Goal: Task Accomplishment & Management: Use online tool/utility

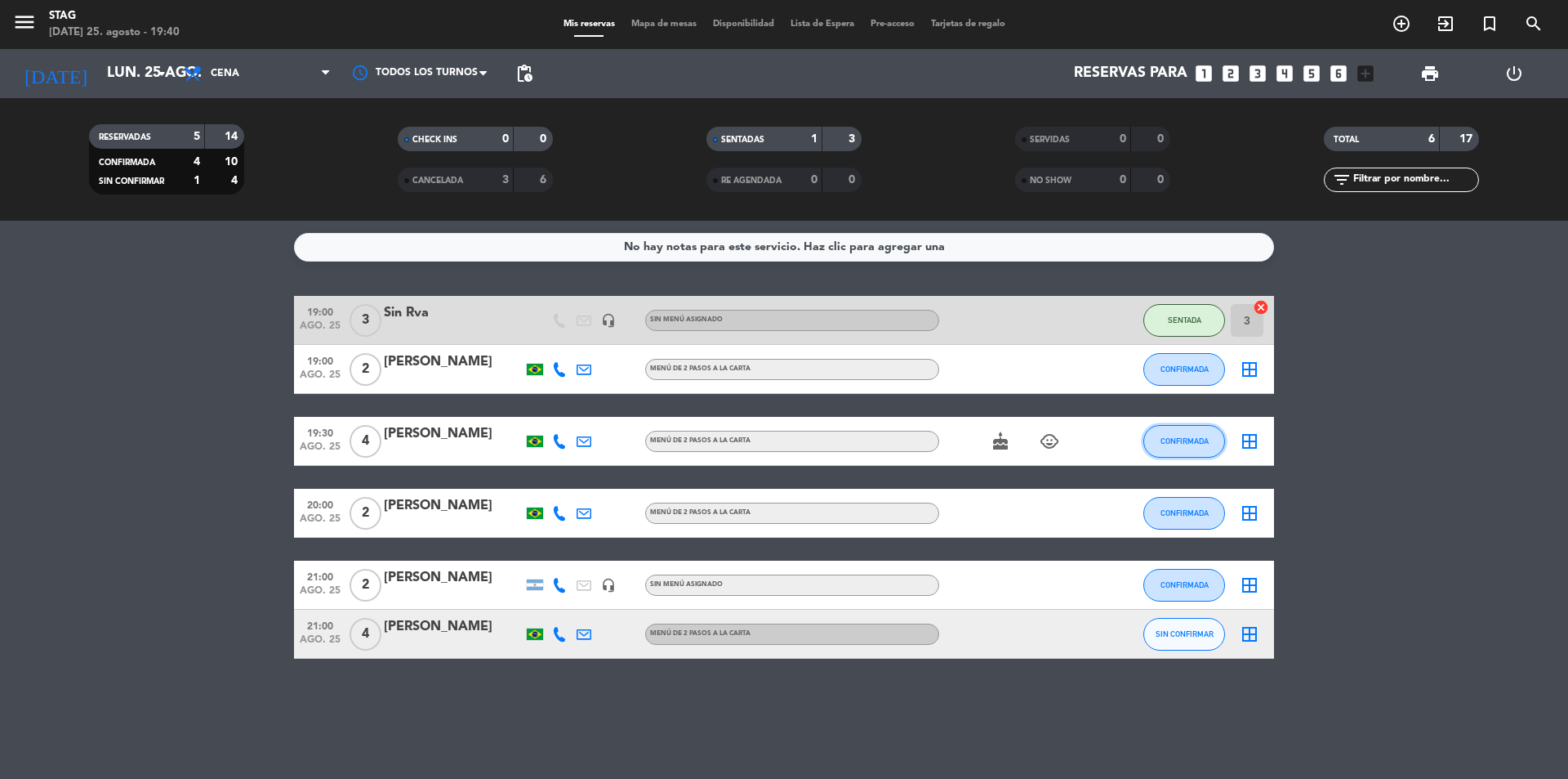
click at [1194, 435] on button "CONFIRMADA" at bounding box center [1184, 441] width 82 height 33
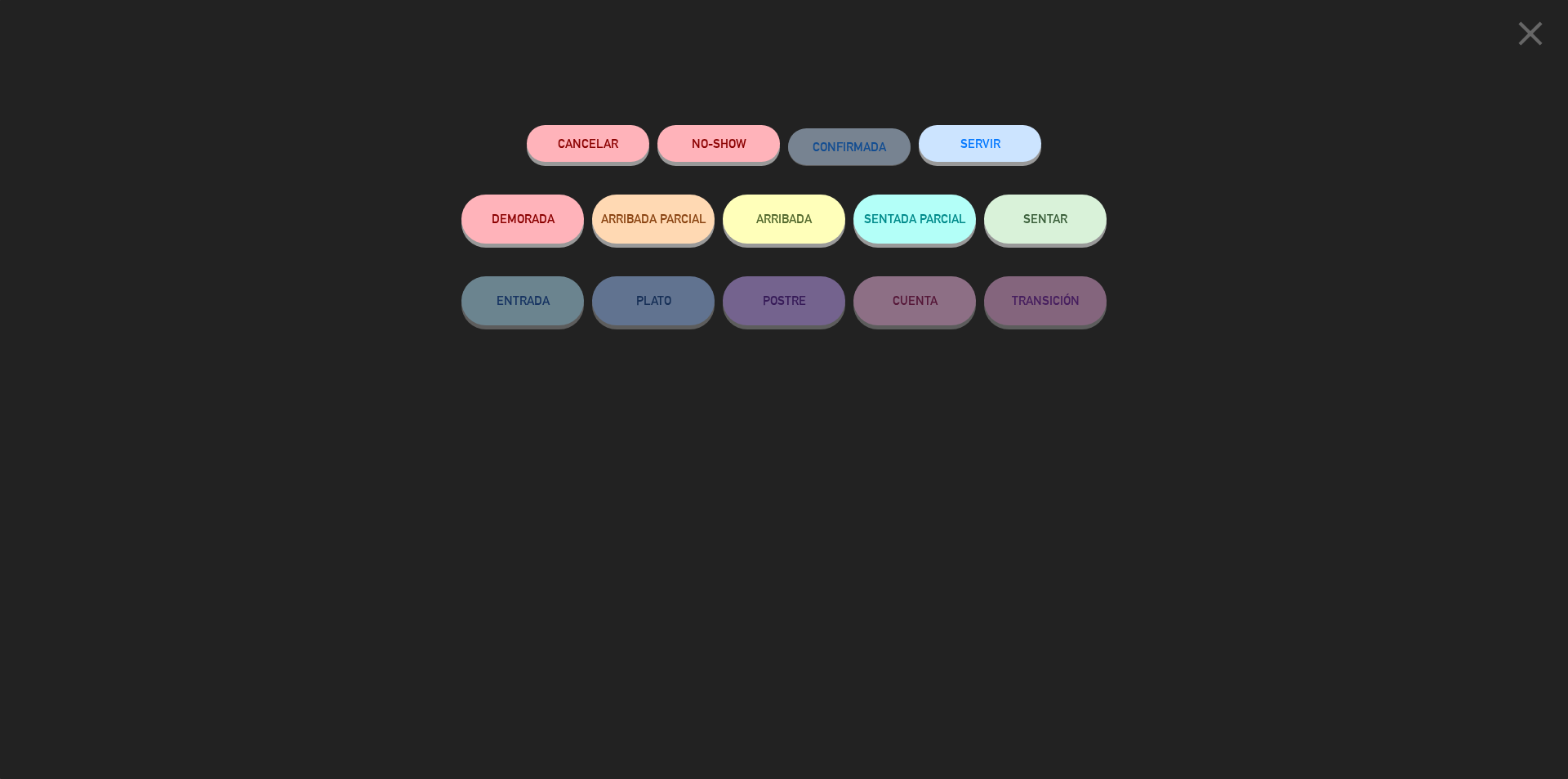
click at [1049, 224] on span "SENTAR" at bounding box center [1046, 218] width 44 height 14
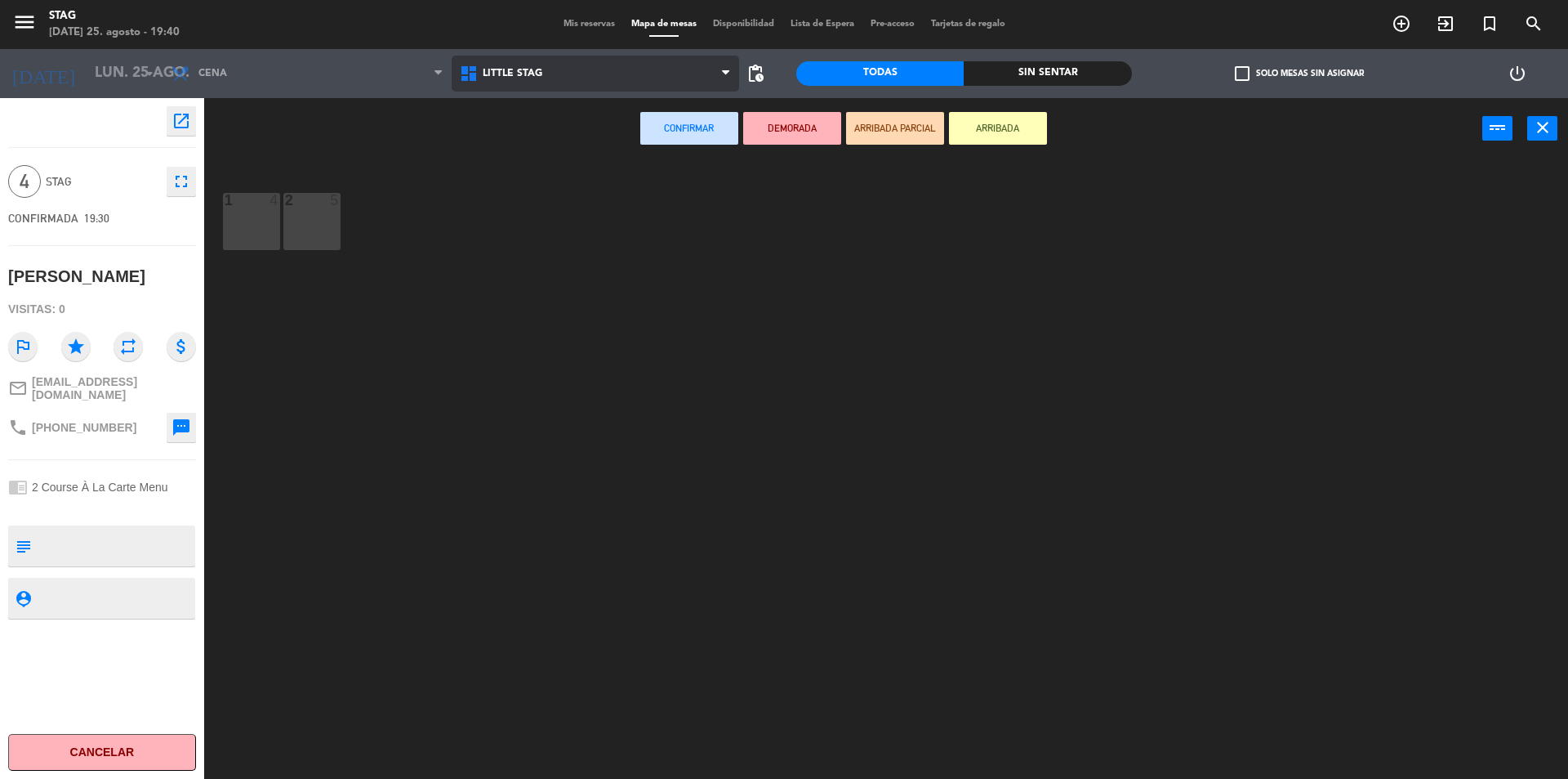
click at [472, 63] on span "Little Stag" at bounding box center [595, 74] width 288 height 36
click at [499, 140] on ng-component "menu STAG [DATE] 25. agosto - 19:40 Mis reservas Mapa de mesas Disponibilidad L…" at bounding box center [784, 391] width 1568 height 783
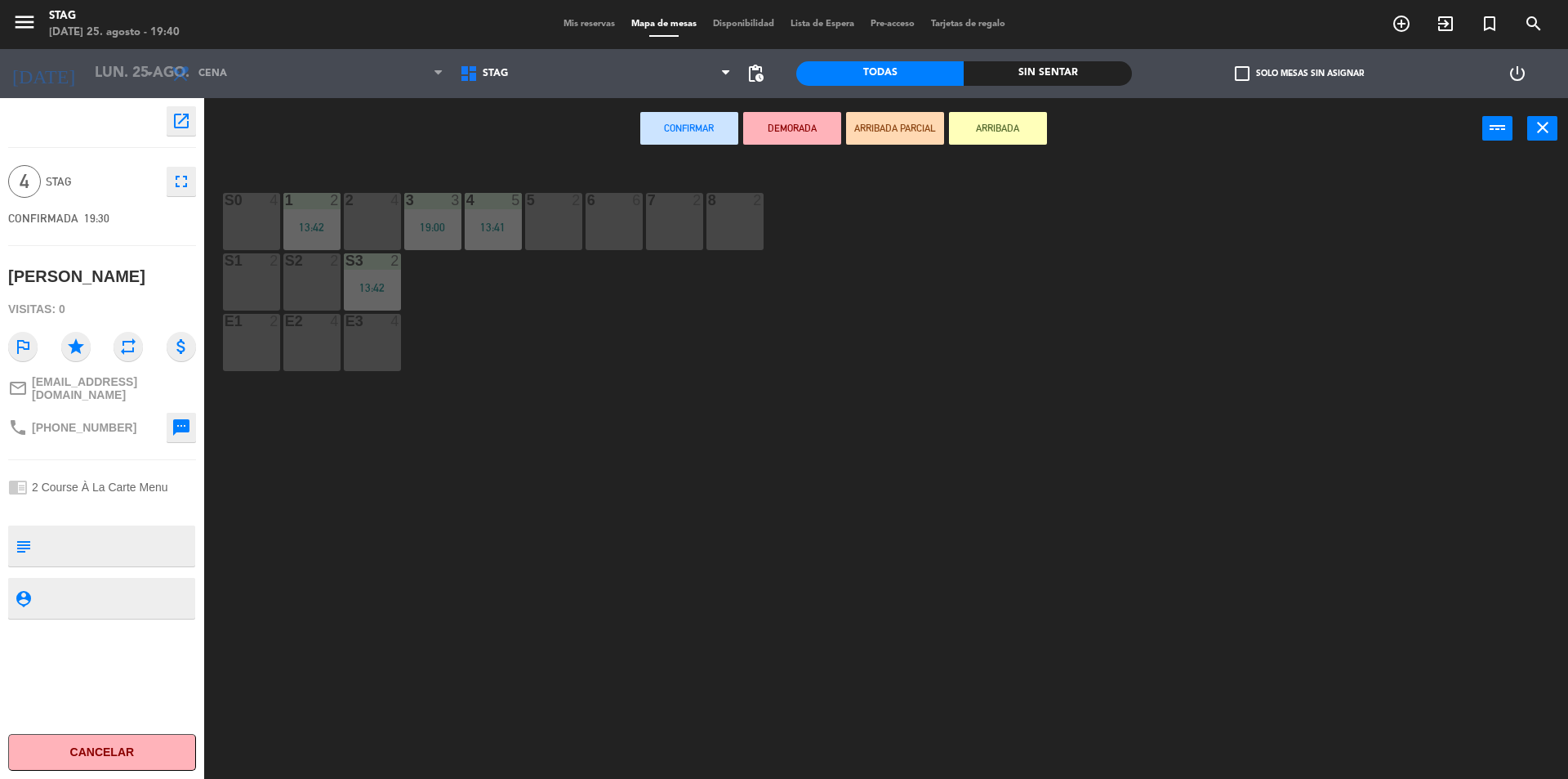
click at [545, 227] on div "5 2" at bounding box center [553, 220] width 57 height 57
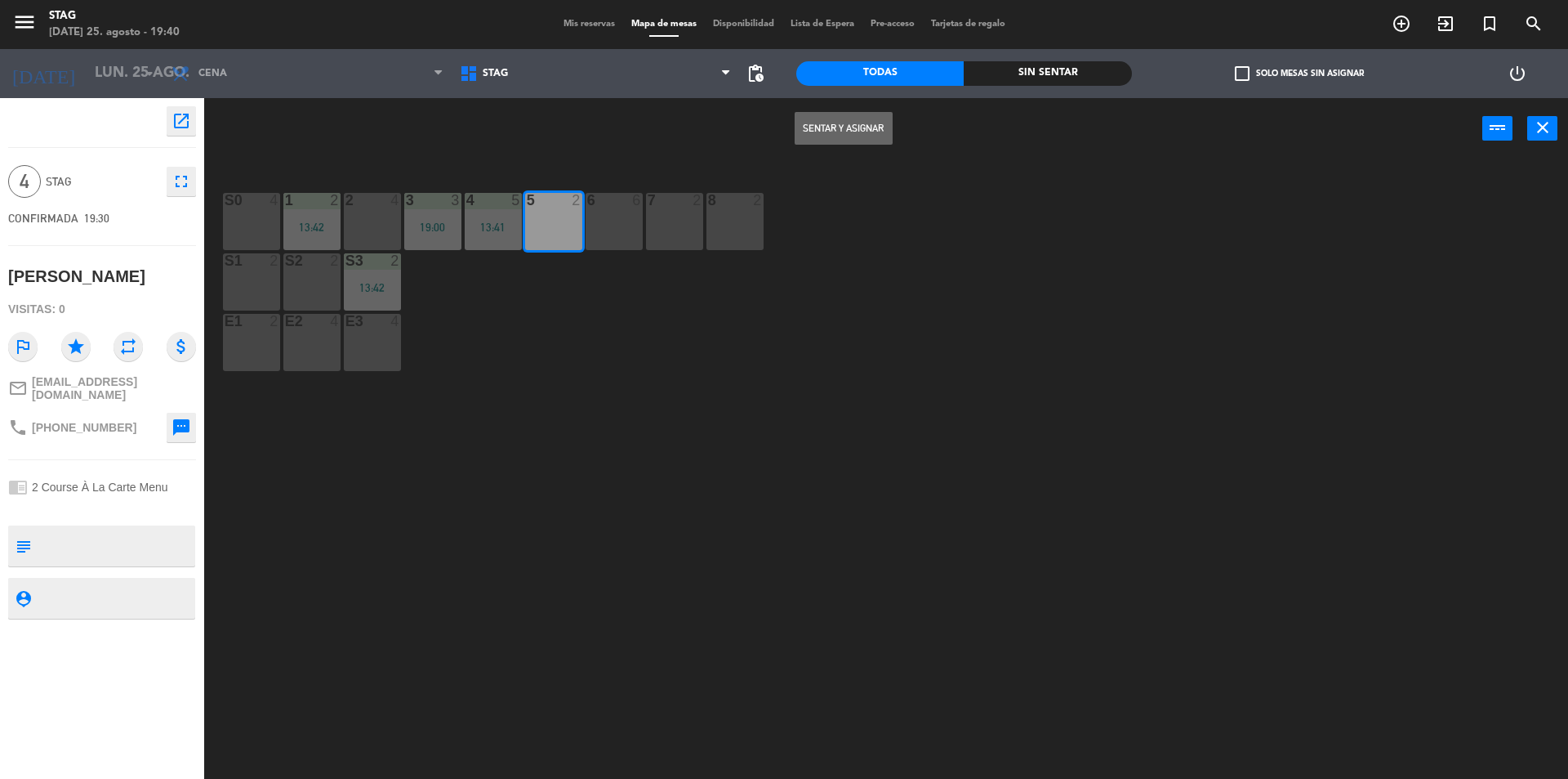
click at [572, 236] on div "5 2" at bounding box center [553, 220] width 57 height 57
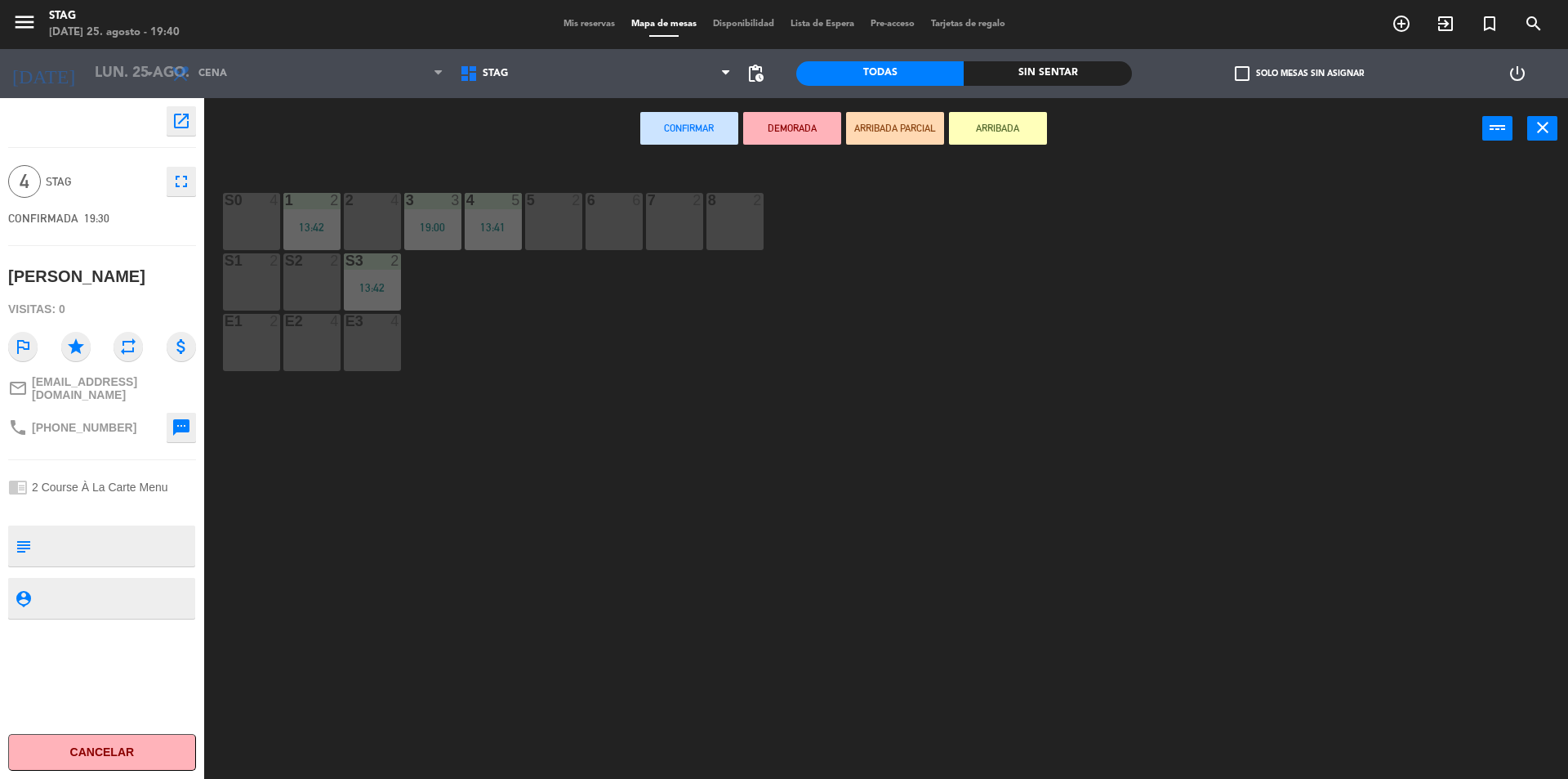
click at [363, 225] on div "2 4" at bounding box center [372, 220] width 57 height 57
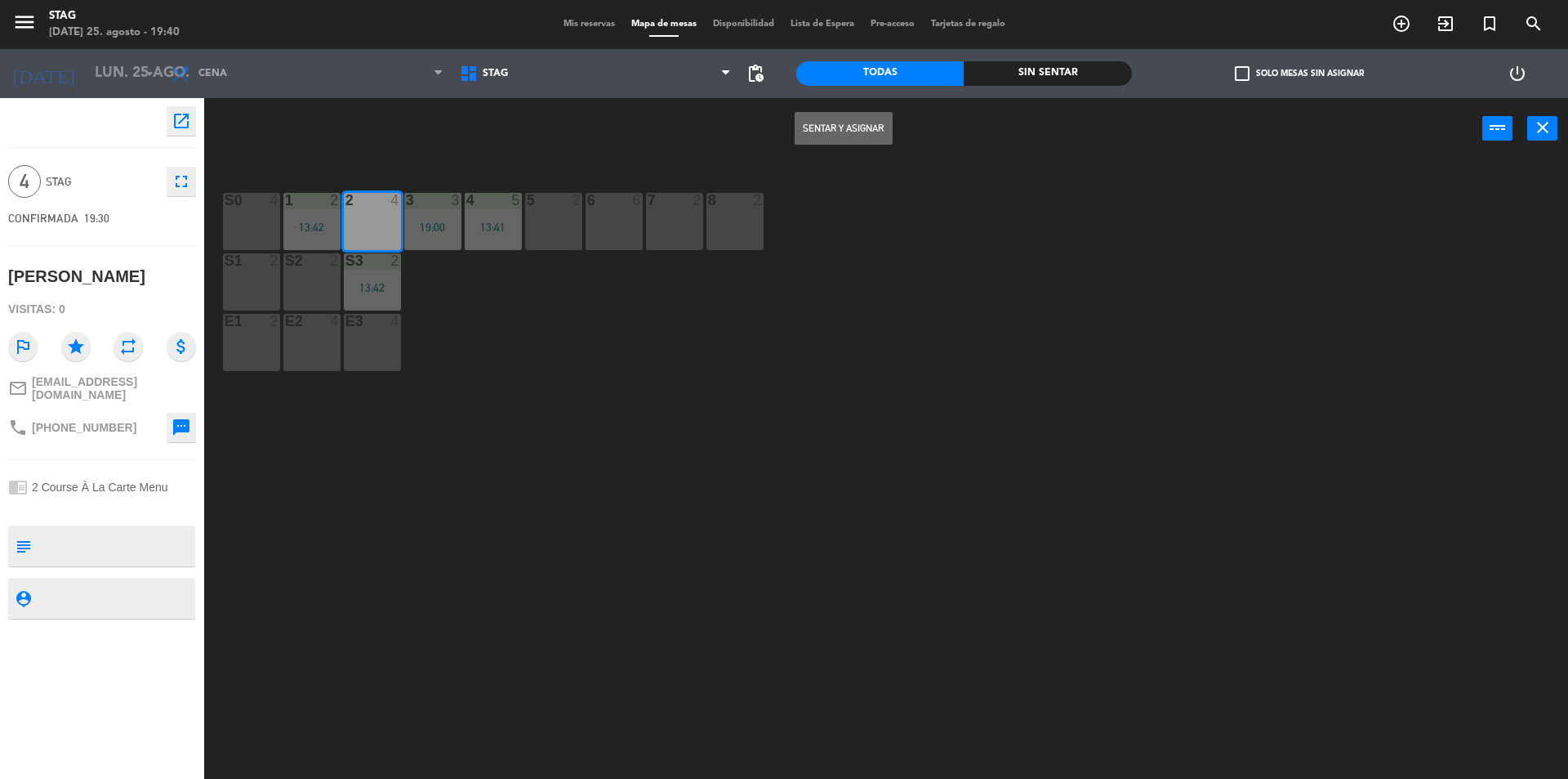
click at [827, 120] on button "Sentar y Asignar" at bounding box center [843, 128] width 98 height 33
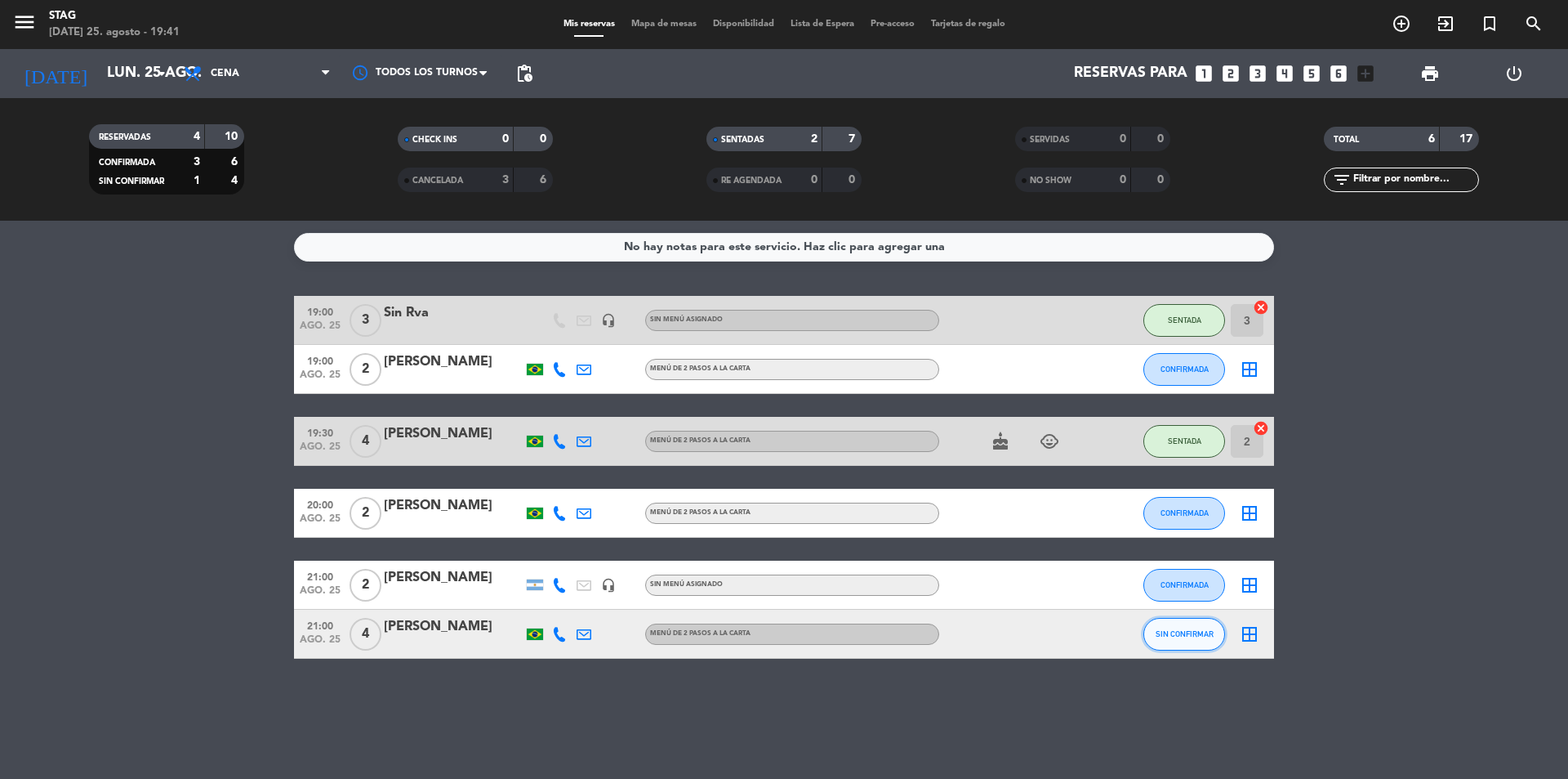
click at [1182, 643] on button "SIN CONFIRMAR" at bounding box center [1184, 633] width 82 height 33
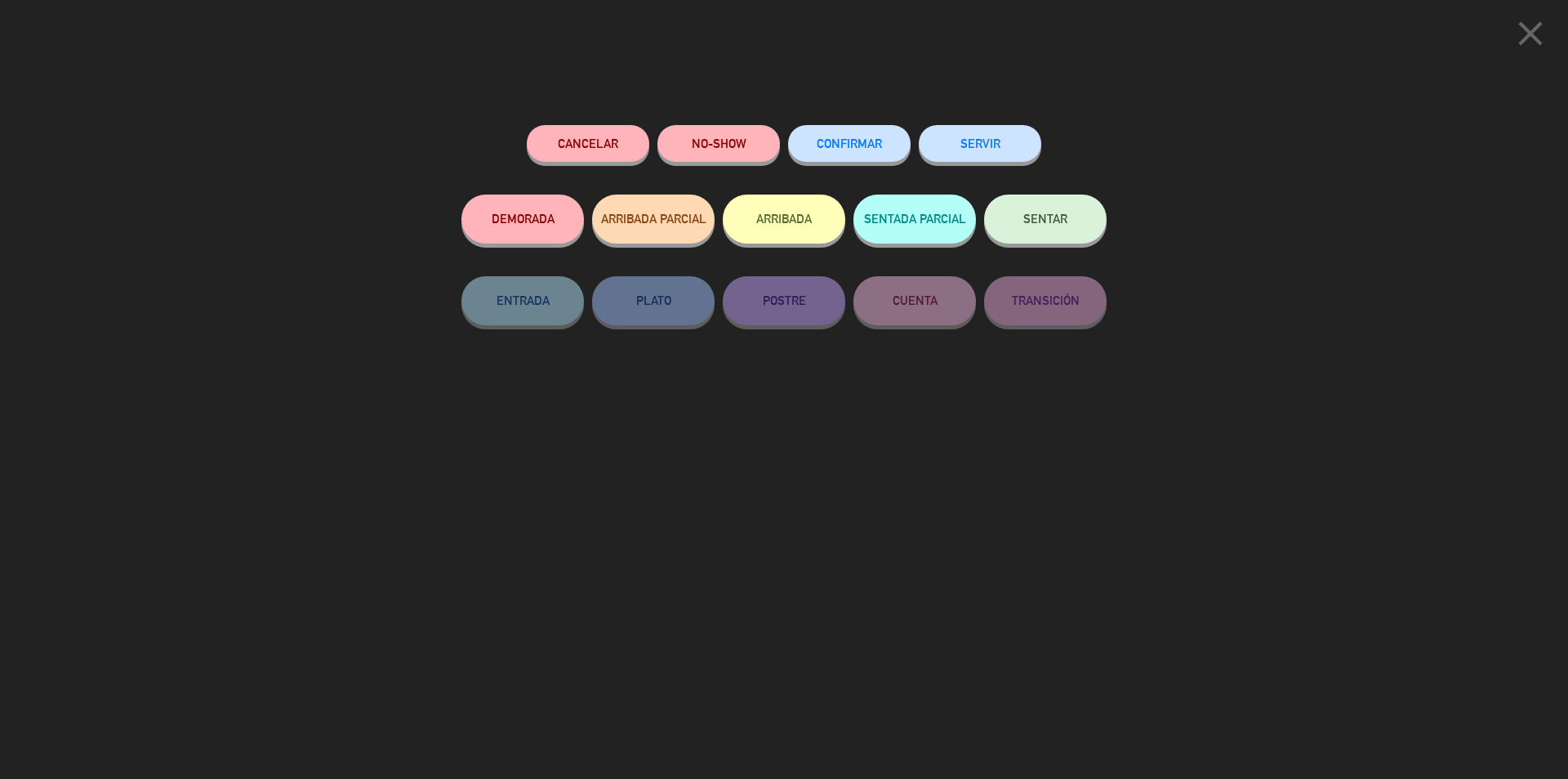
click at [865, 149] on span "CONFIRMAR" at bounding box center [849, 144] width 66 height 14
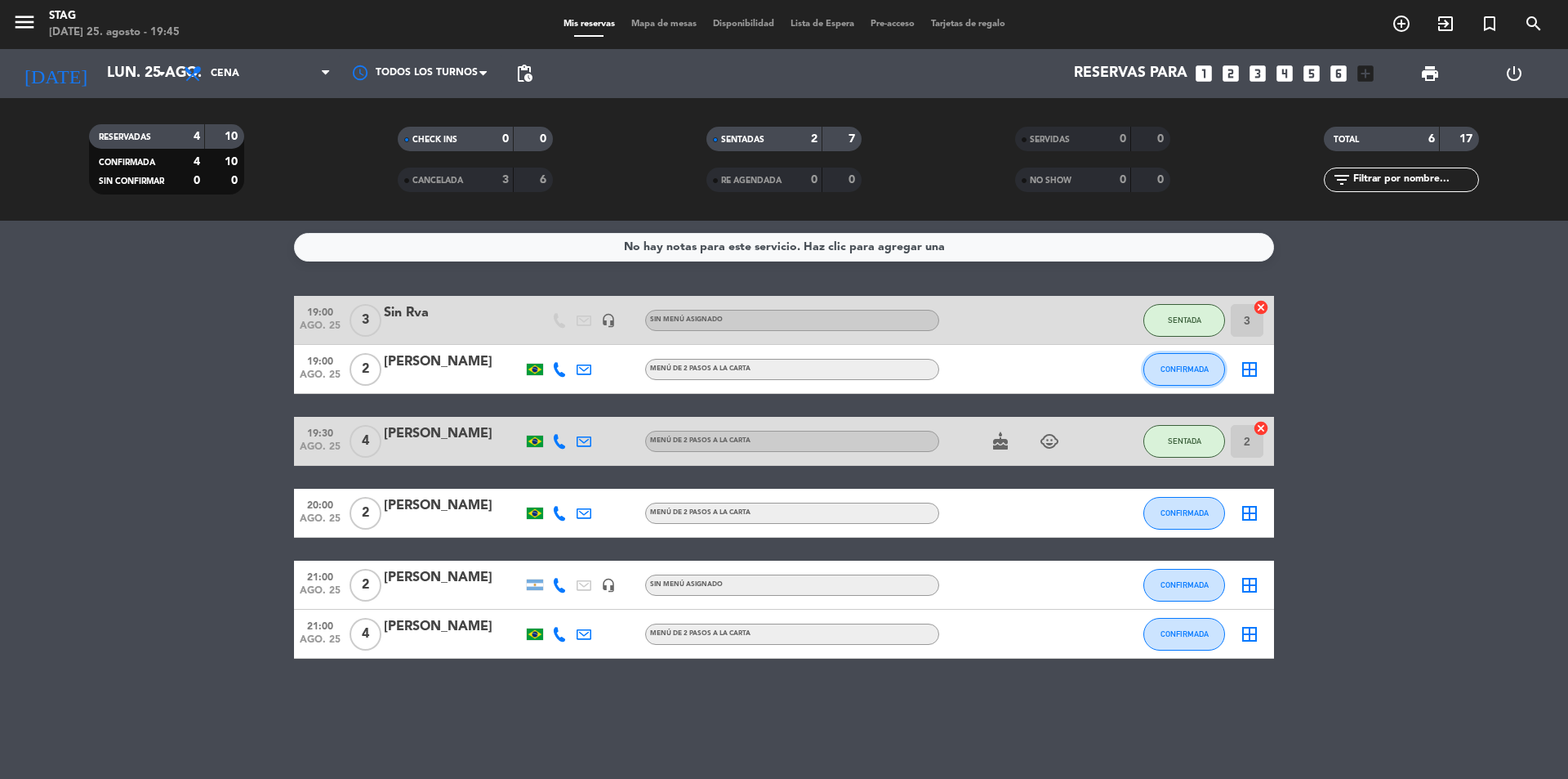
click at [1203, 362] on button "CONFIRMADA" at bounding box center [1184, 369] width 82 height 33
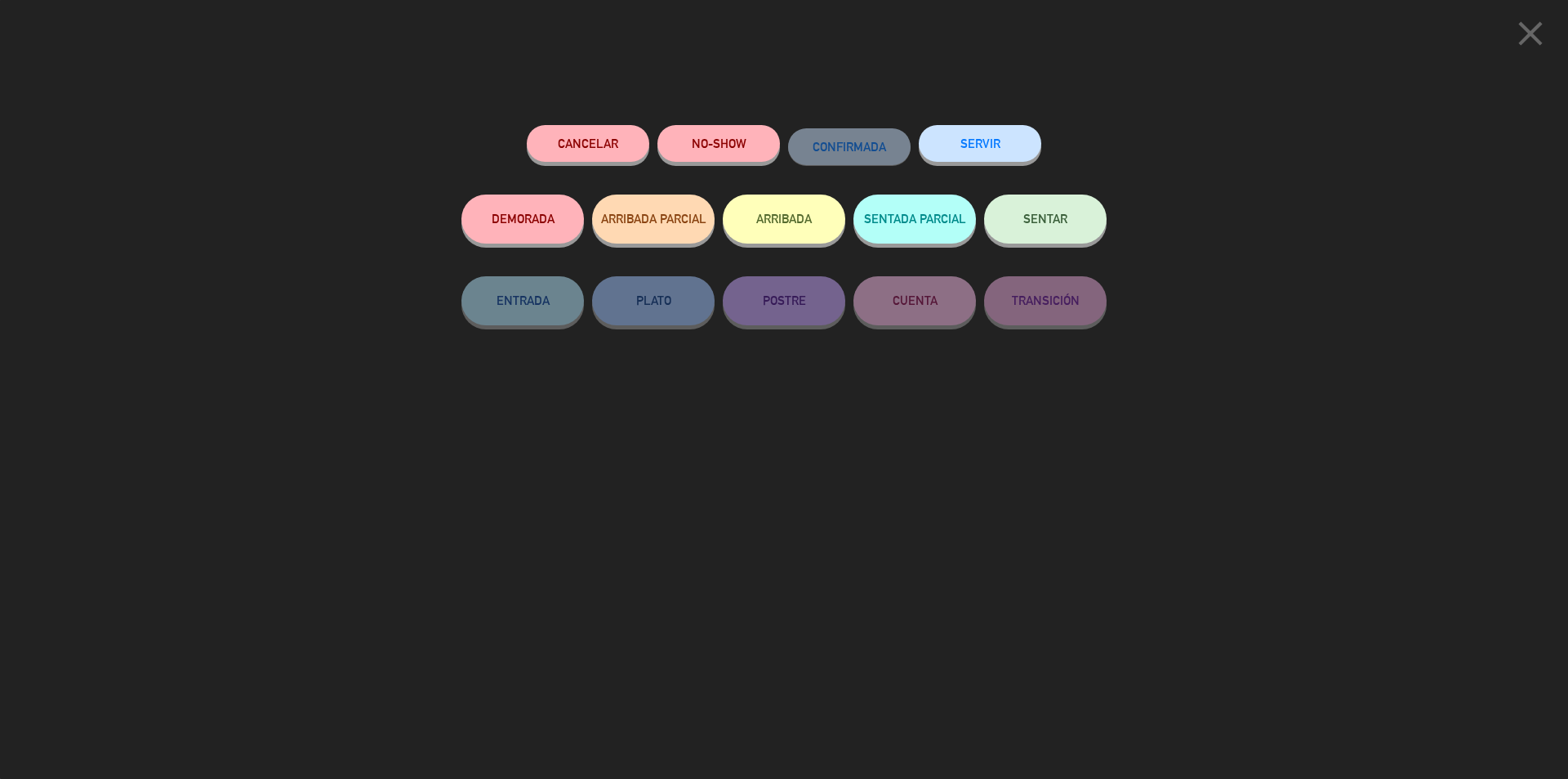
click at [1046, 222] on span "SENTAR" at bounding box center [1046, 218] width 44 height 14
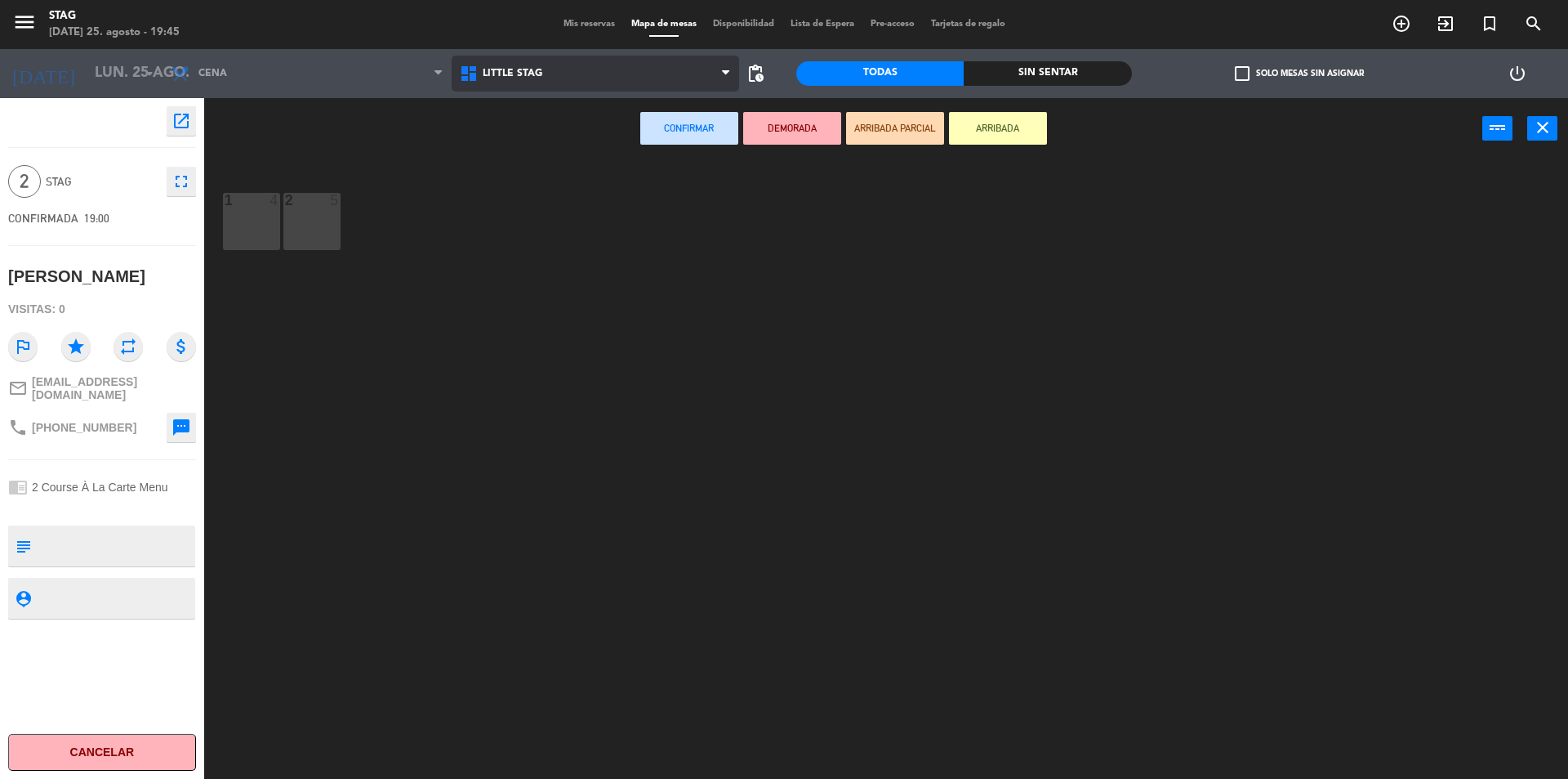
click at [485, 76] on span "Little Stag" at bounding box center [512, 73] width 60 height 11
click at [508, 143] on ng-component "menu STAG [DATE] 25. agosto - 19:45 Mis reservas Mapa de mesas Disponibilidad L…" at bounding box center [784, 391] width 1568 height 783
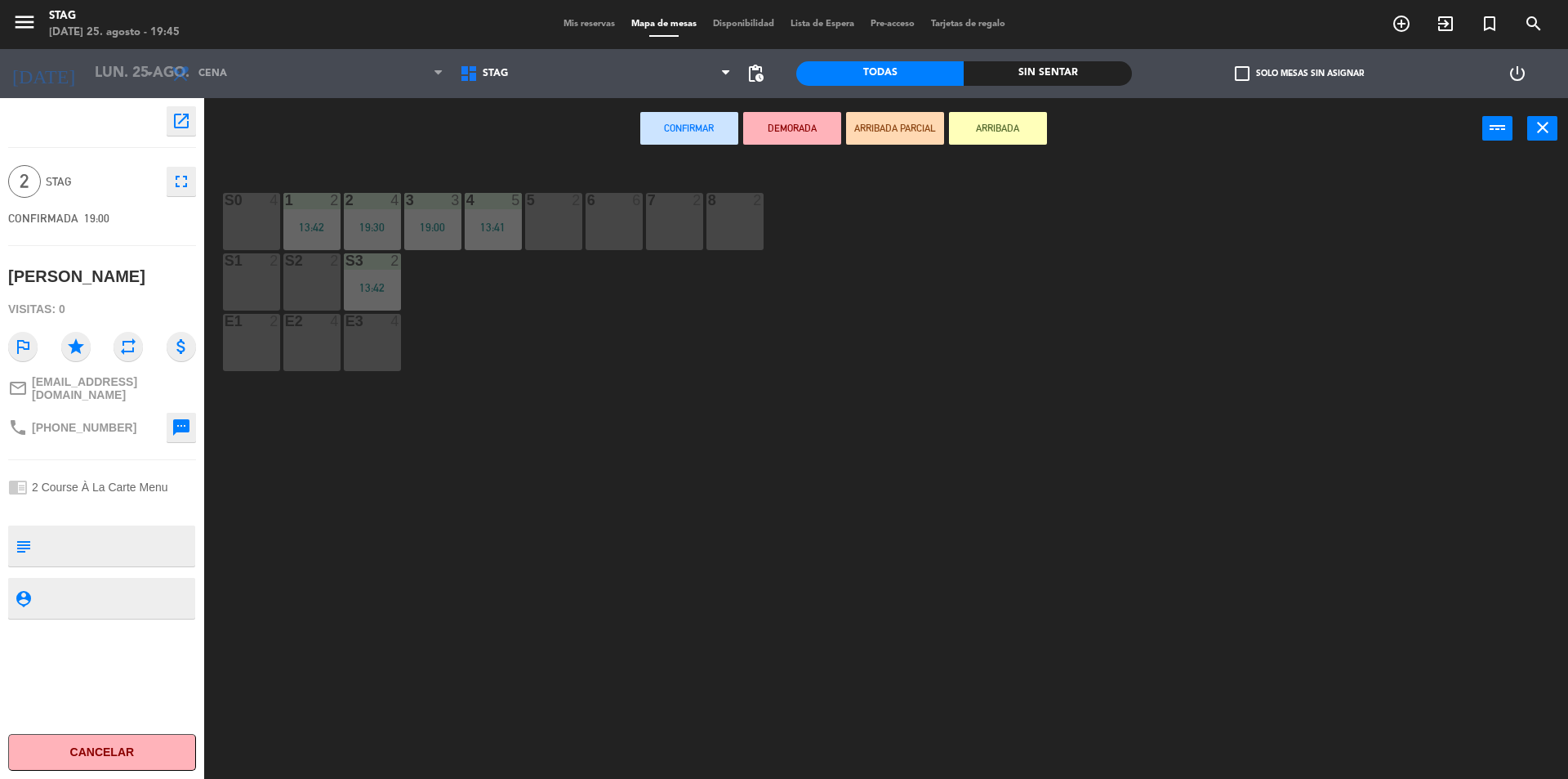
click at [275, 241] on div "S0 4" at bounding box center [251, 220] width 57 height 57
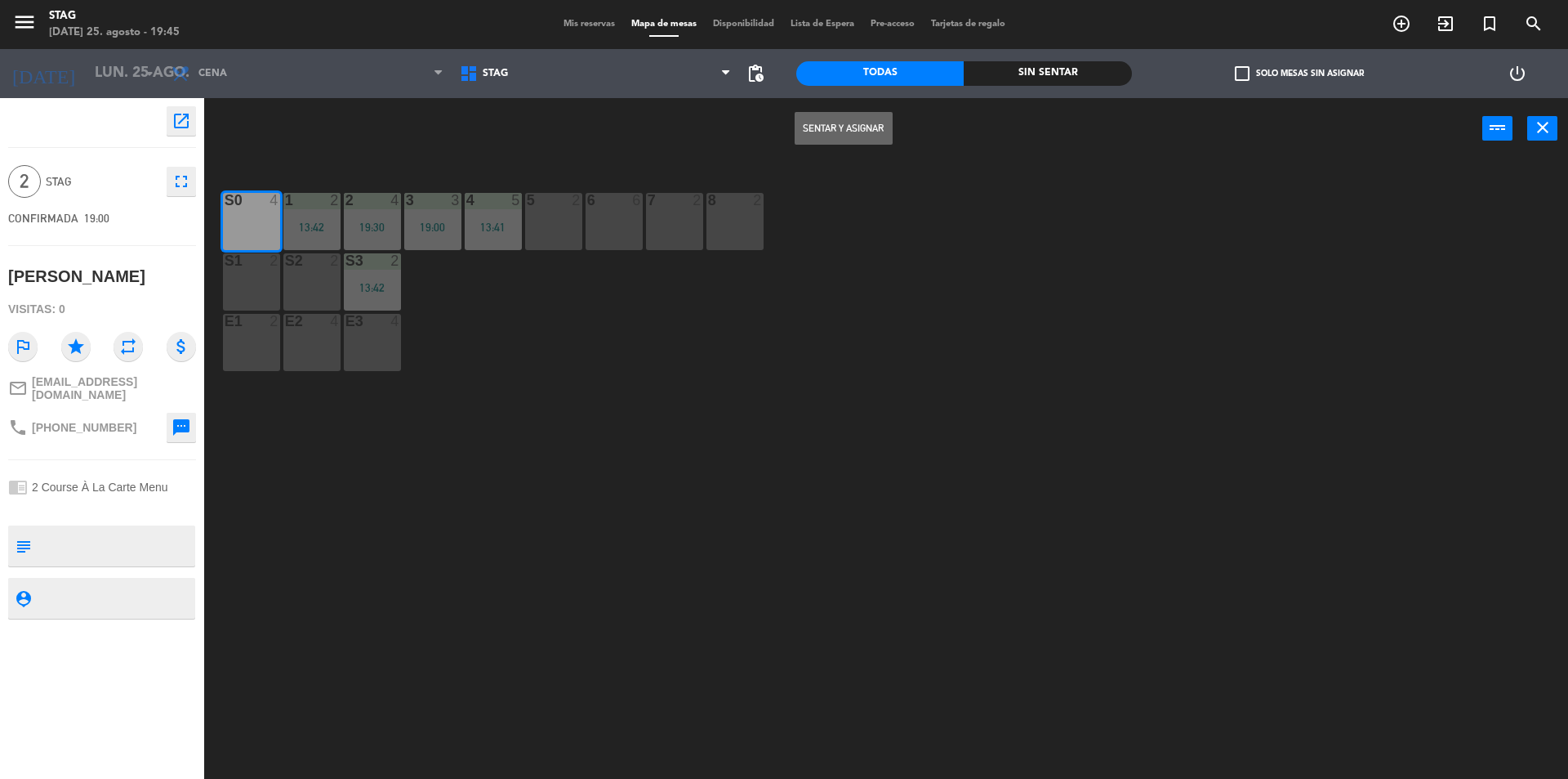
click at [824, 120] on button "Sentar y Asignar" at bounding box center [843, 128] width 98 height 33
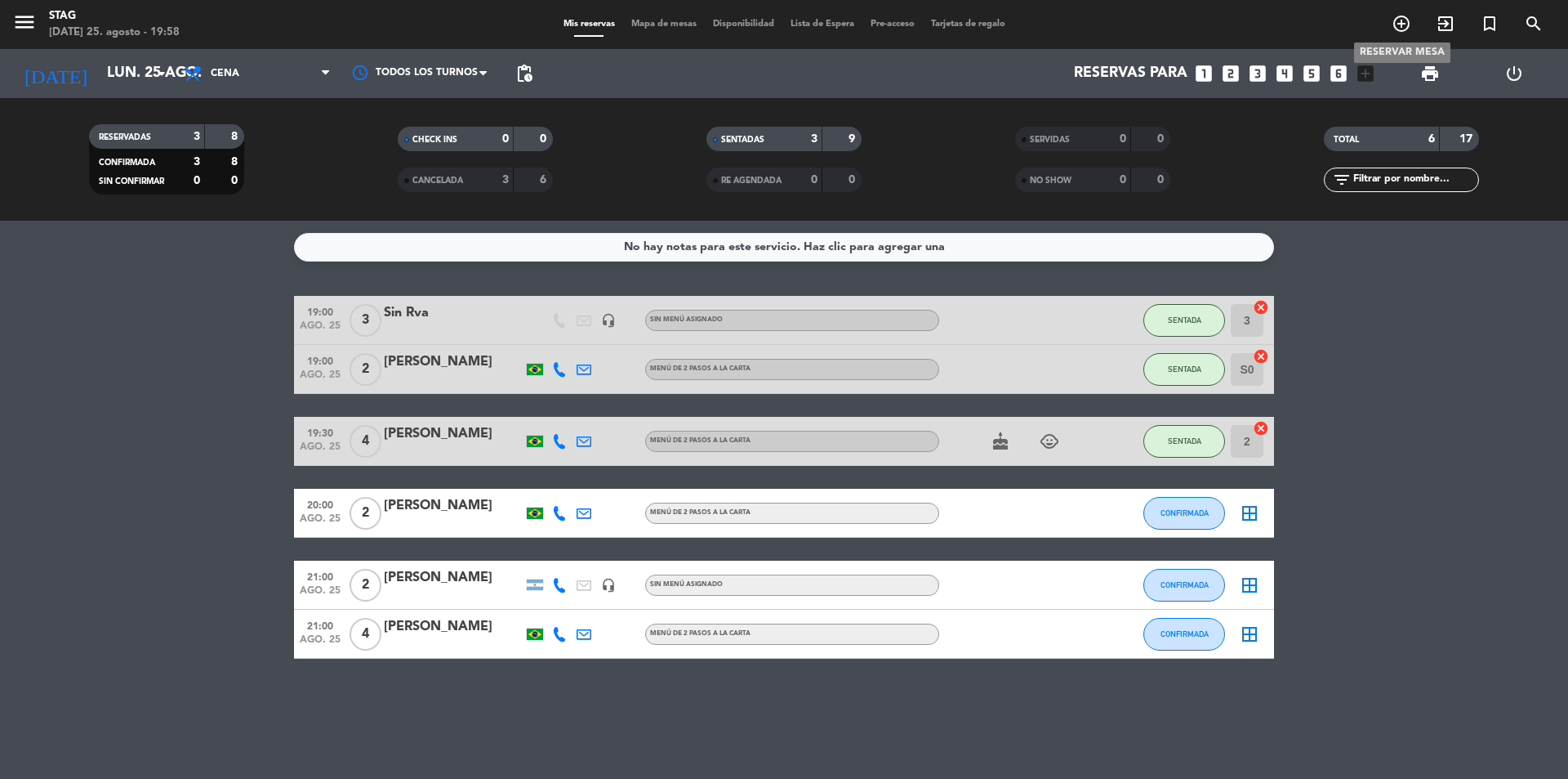
click at [1403, 20] on icon "add_circle_outline" at bounding box center [1402, 24] width 20 height 20
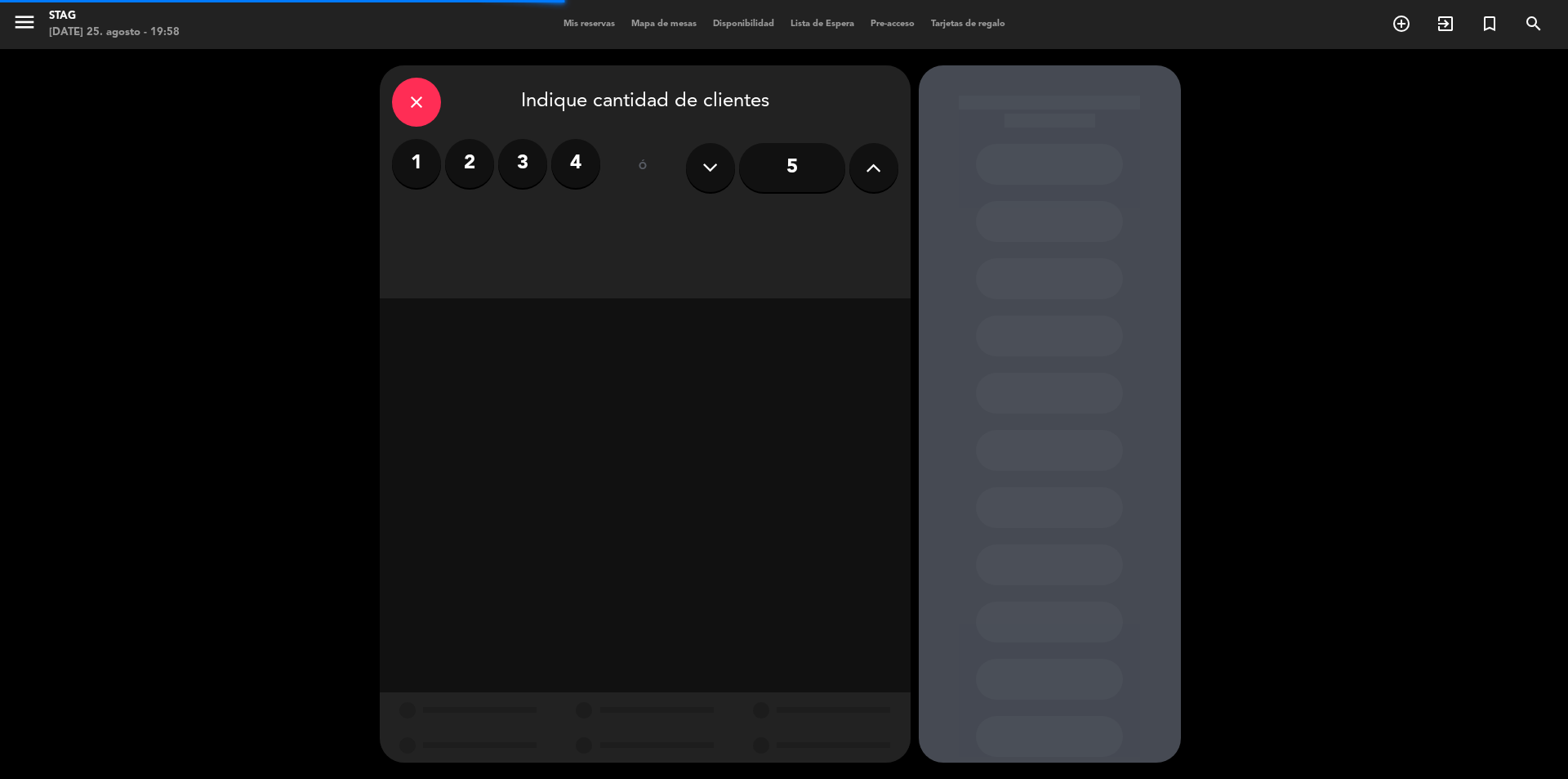
click at [485, 160] on label "2" at bounding box center [470, 163] width 49 height 49
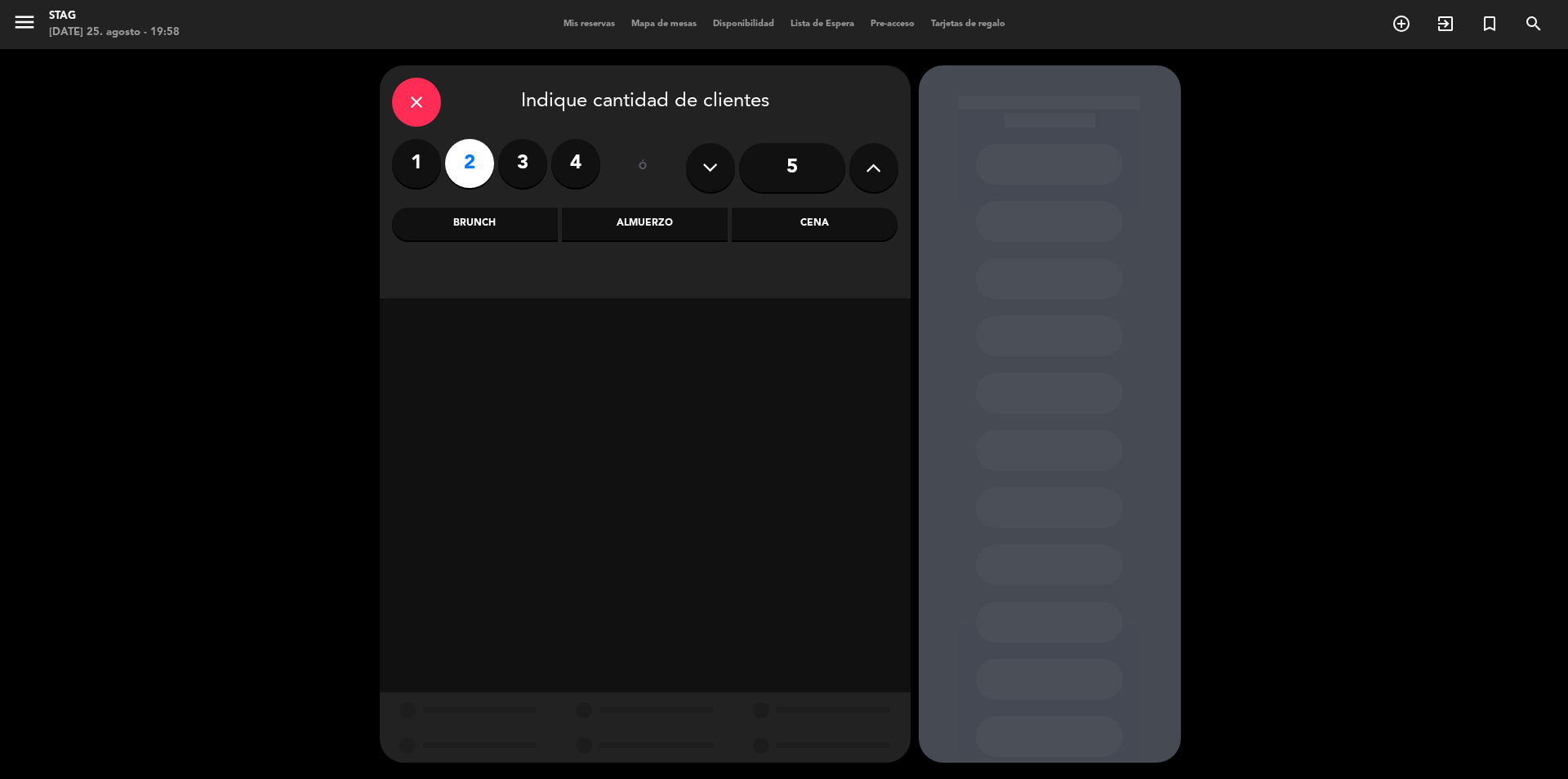
click at [829, 219] on div "Cena" at bounding box center [814, 223] width 165 height 33
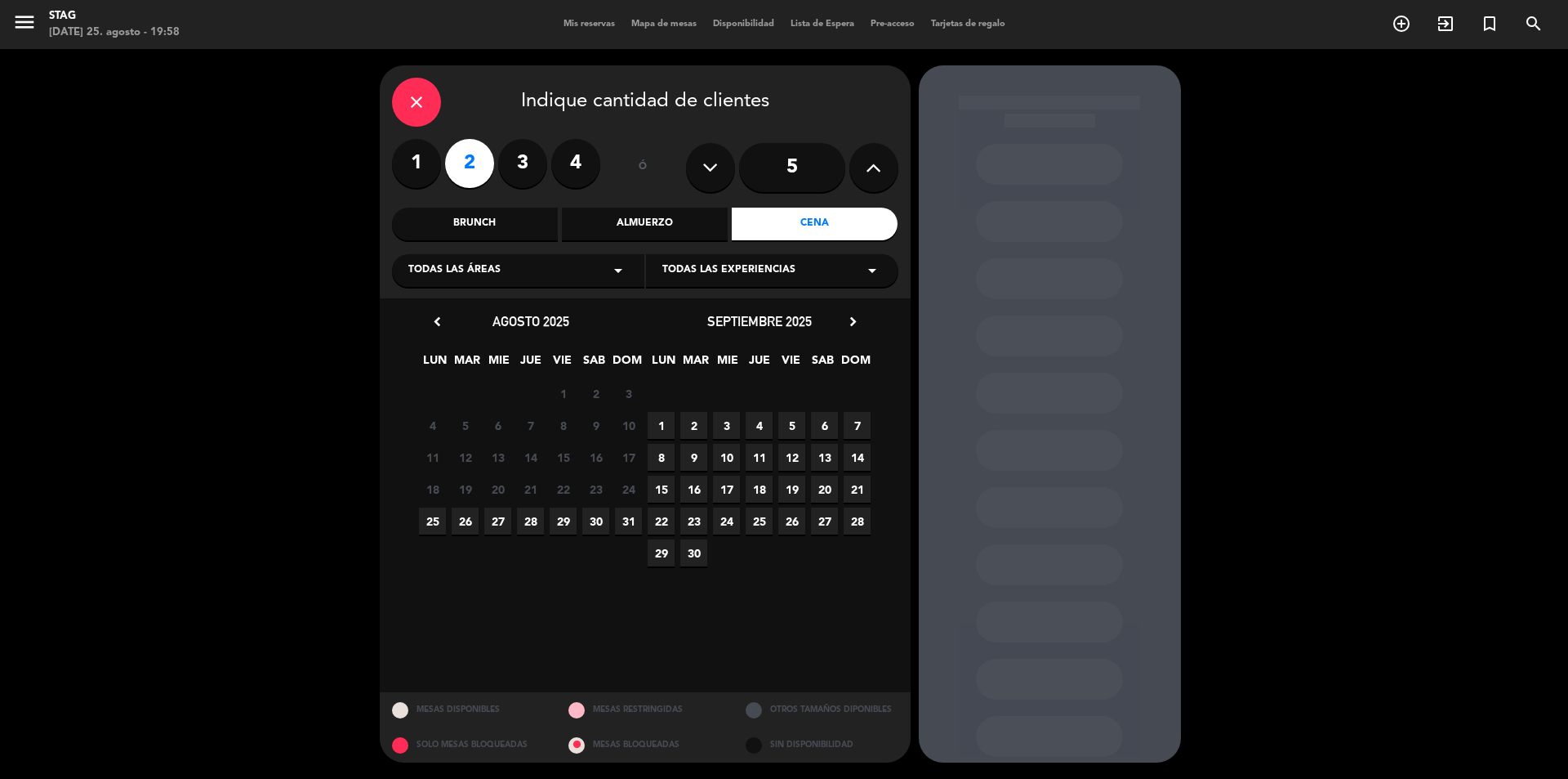
click at [439, 523] on span "25" at bounding box center [432, 521] width 27 height 27
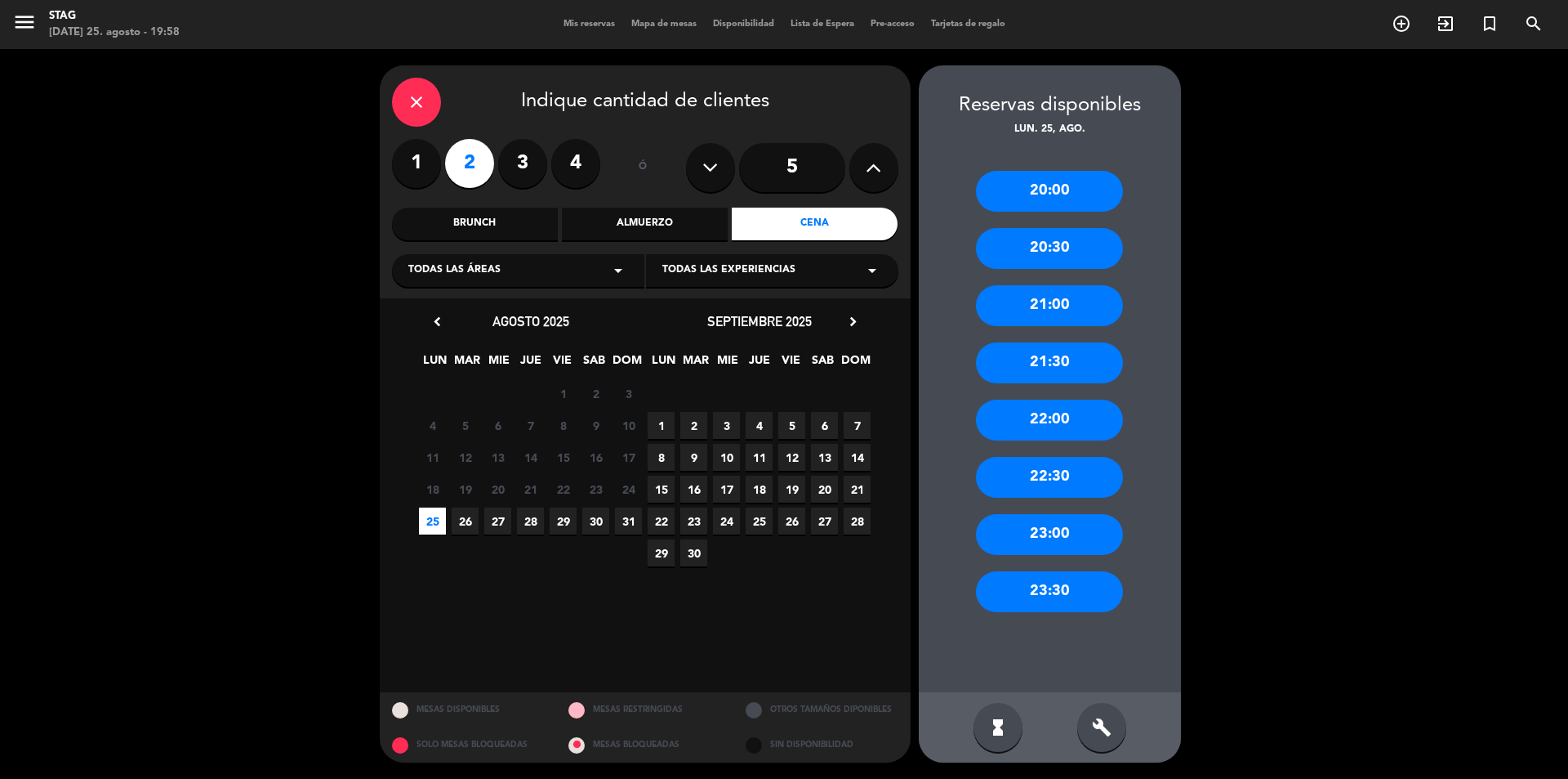
click at [1075, 193] on div "20:00" at bounding box center [1049, 191] width 147 height 41
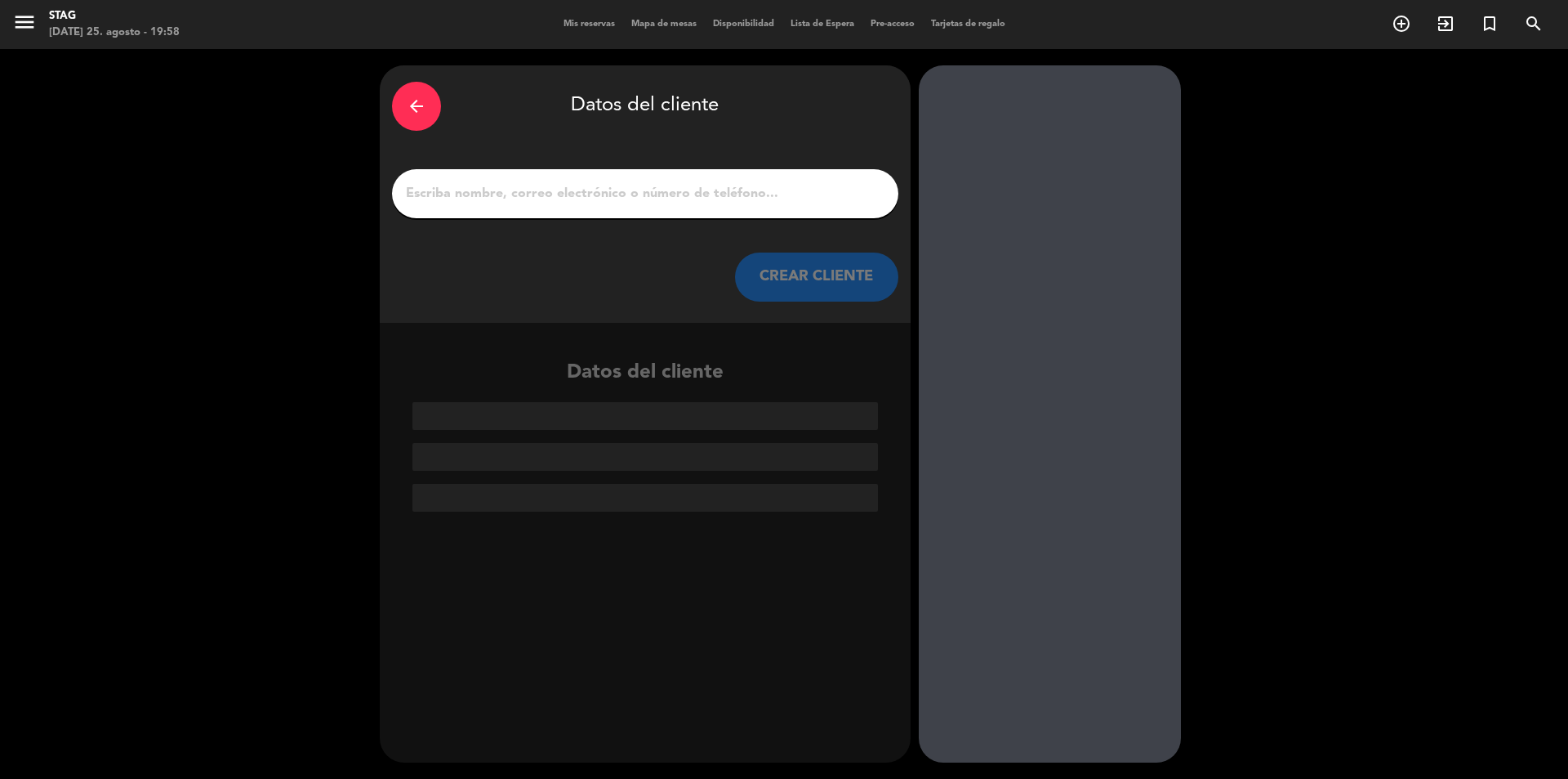
click at [460, 196] on input "1" at bounding box center [645, 194] width 481 height 23
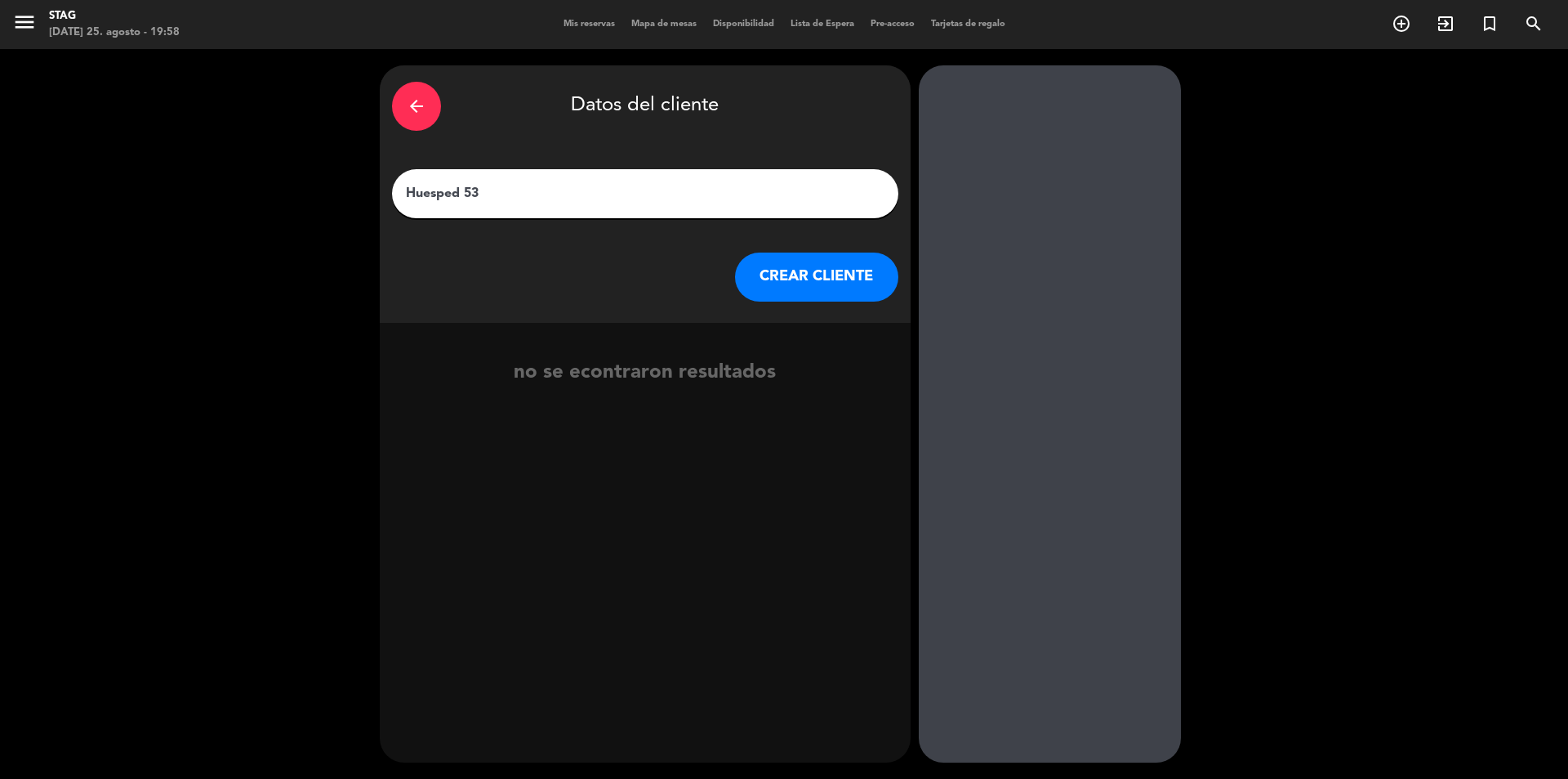
type input "Huesped 53"
click at [821, 278] on button "CREAR CLIENTE" at bounding box center [816, 276] width 163 height 49
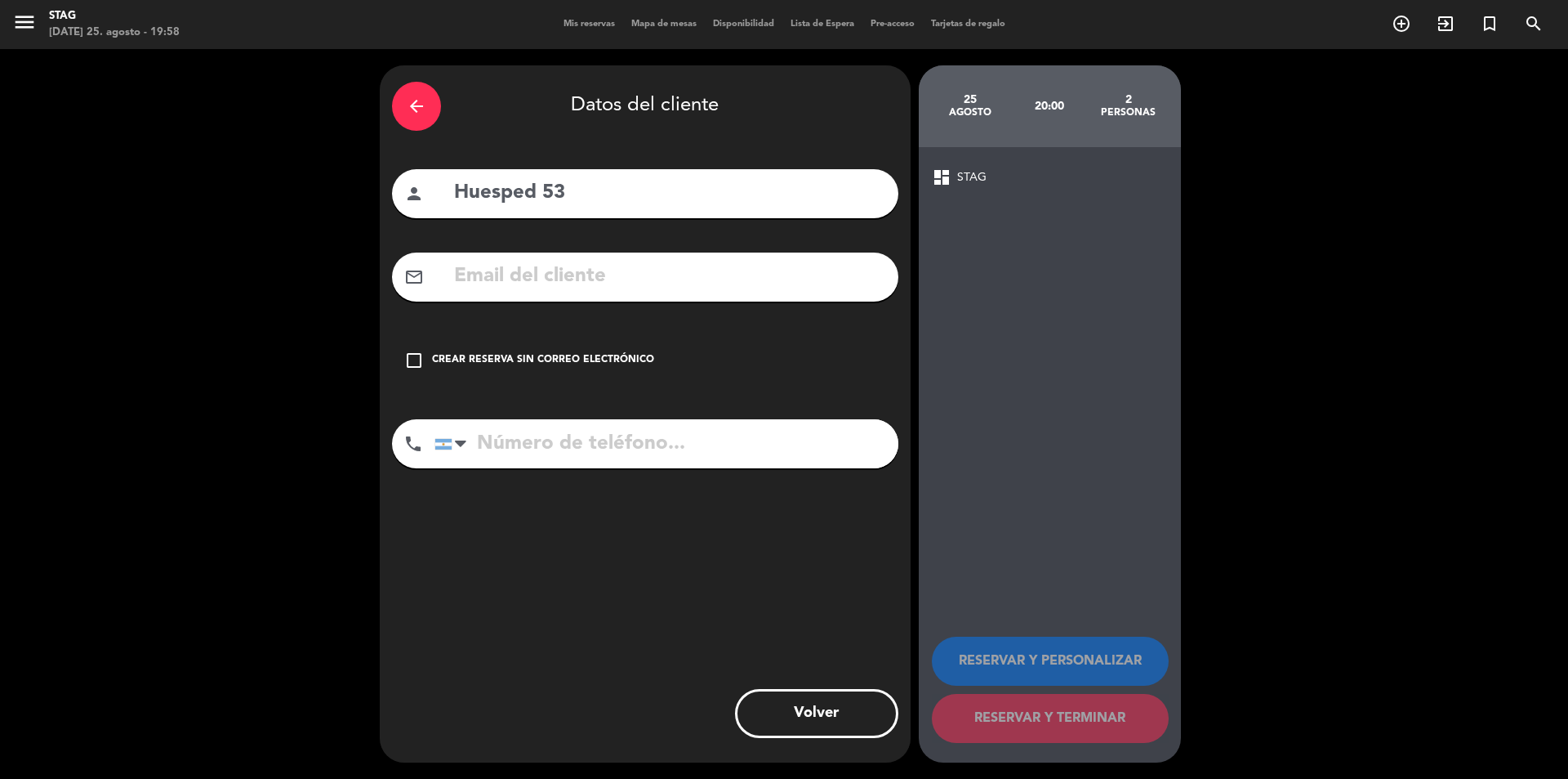
click at [396, 367] on div "check_box_outline_blank Crear reserva sin correo electrónico" at bounding box center [645, 360] width 506 height 49
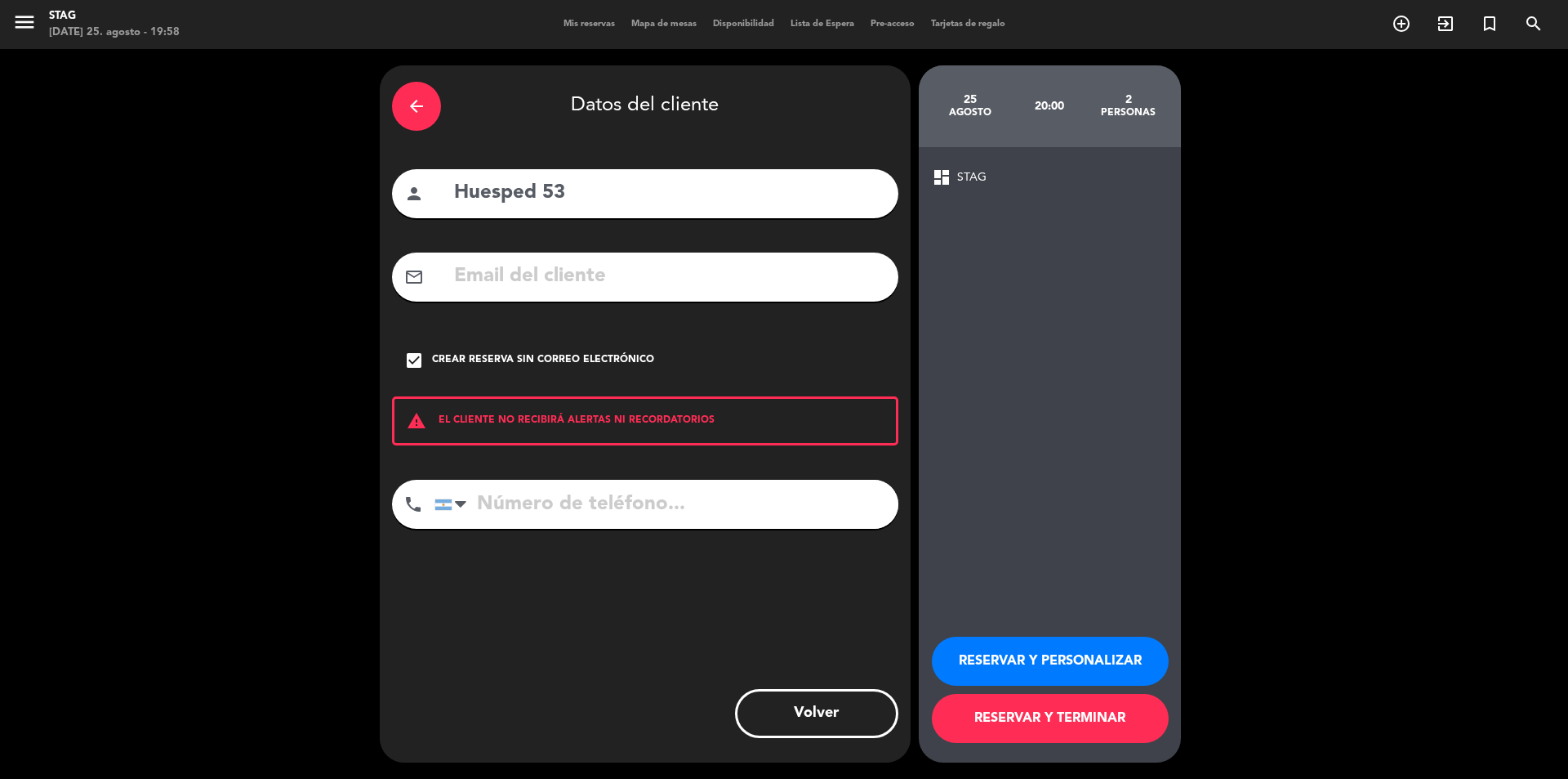
click at [1066, 721] on button "RESERVAR Y TERMINAR" at bounding box center [1051, 718] width 237 height 49
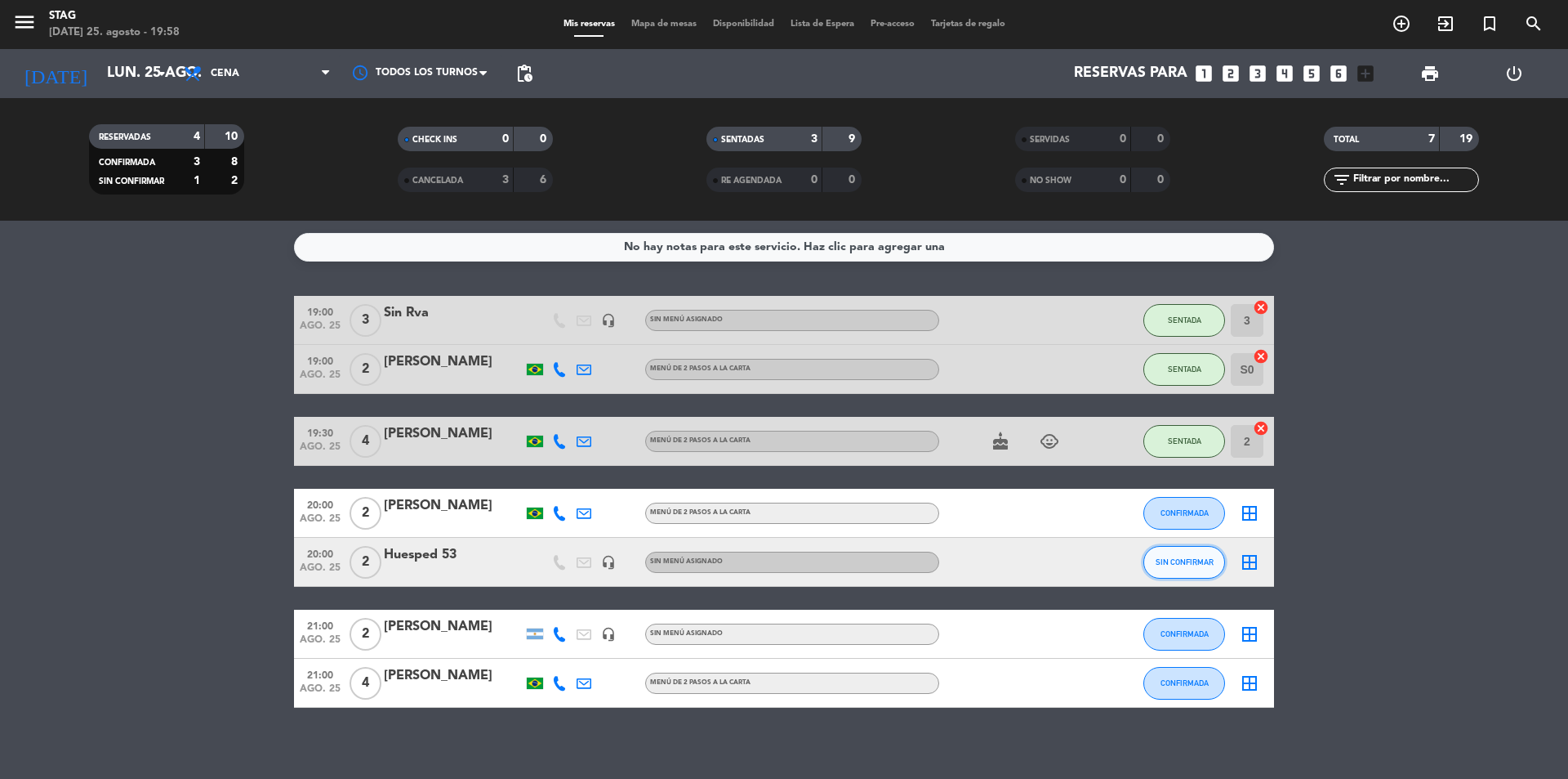
click at [1172, 557] on button "SIN CONFIRMAR" at bounding box center [1184, 562] width 82 height 33
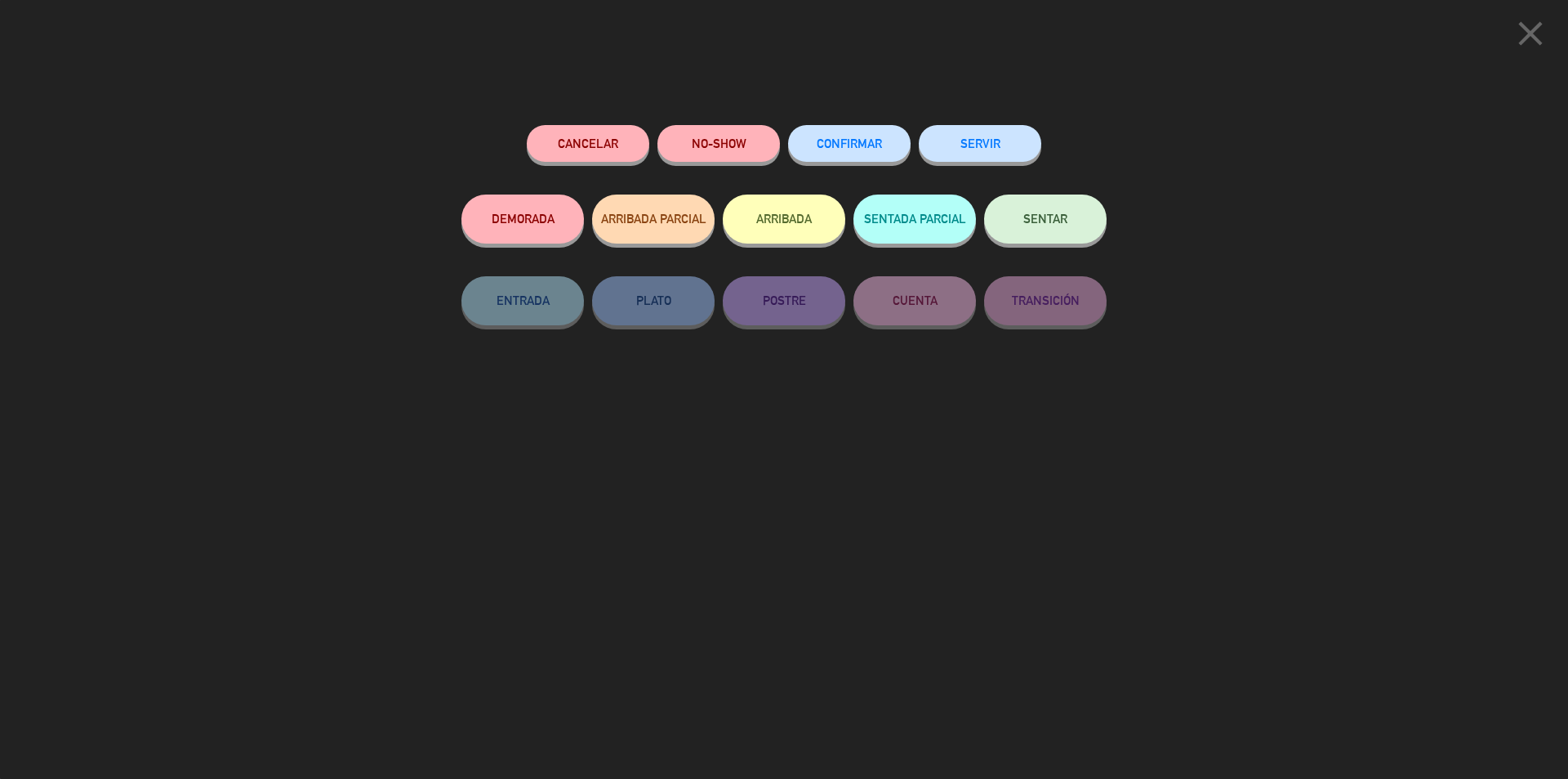
click at [860, 146] on span "CONFIRMAR" at bounding box center [849, 144] width 66 height 14
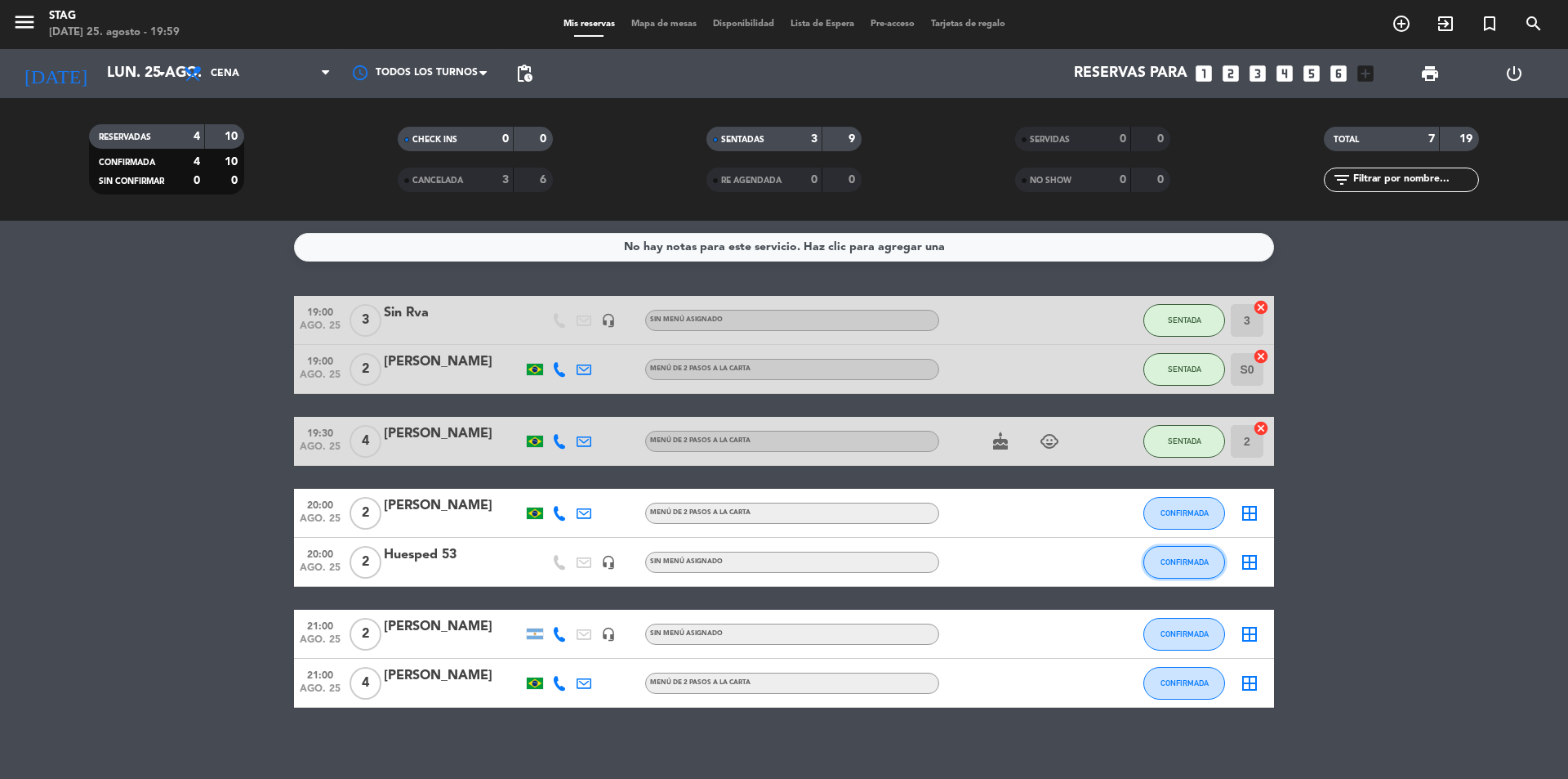
click at [1198, 564] on span "CONFIRMADA" at bounding box center [1184, 562] width 48 height 9
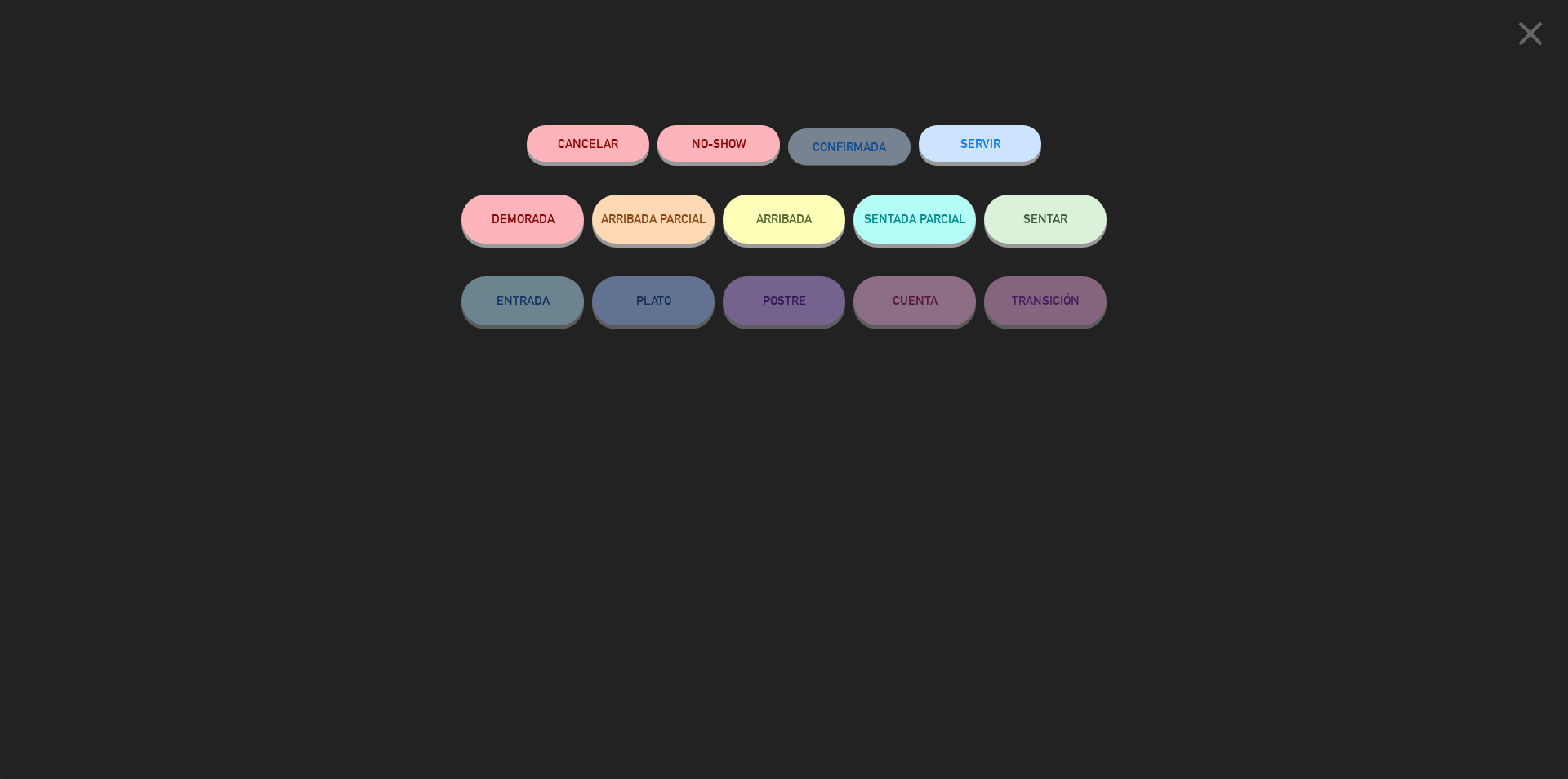
click at [1037, 222] on span "SENTAR" at bounding box center [1046, 218] width 44 height 14
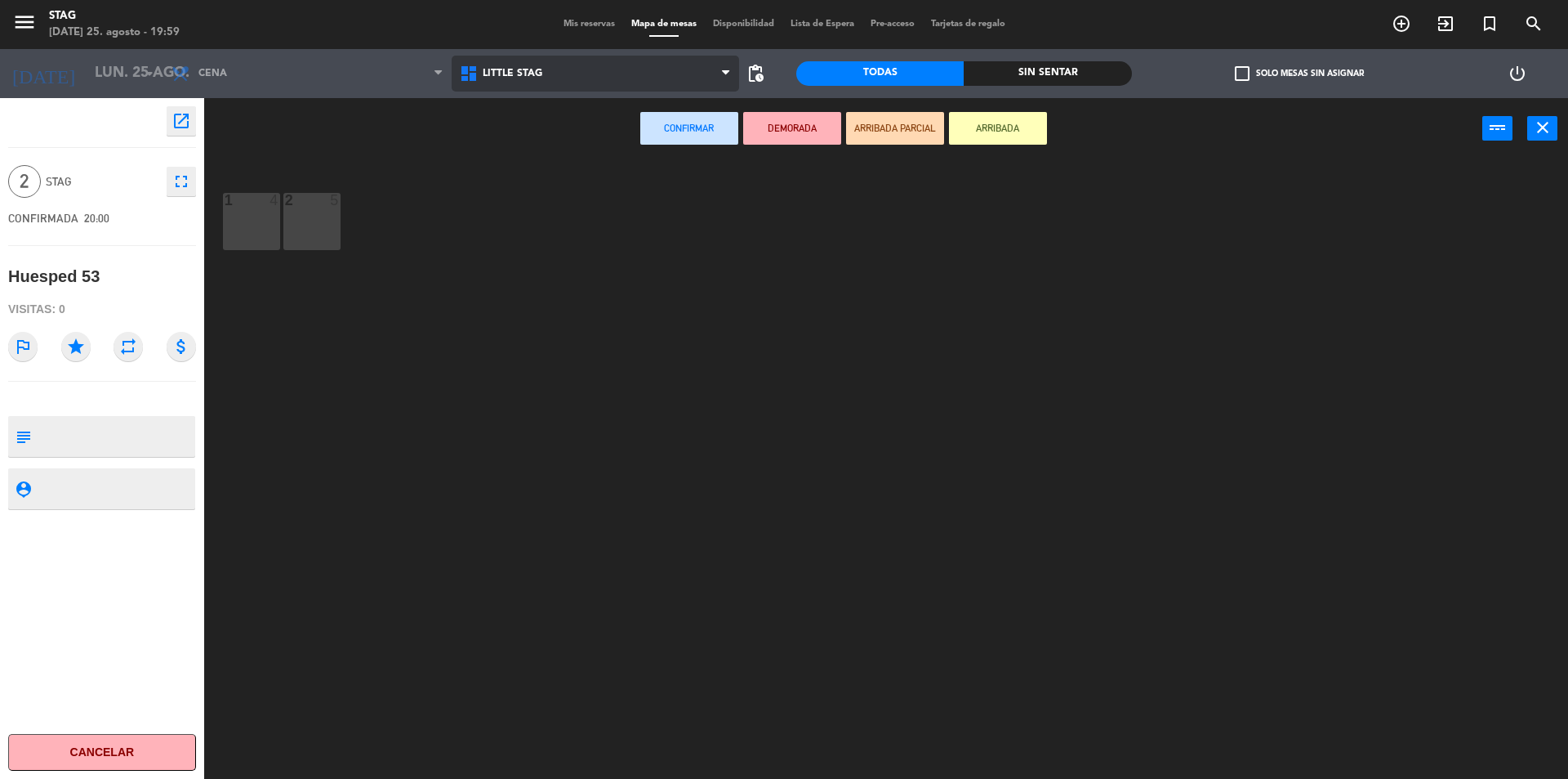
click at [497, 77] on span "Little Stag" at bounding box center [512, 73] width 60 height 11
click at [504, 138] on ng-component "menu STAG [DATE] 25. agosto - 19:59 Mis reservas Mapa de mesas Disponibilidad L…" at bounding box center [784, 391] width 1568 height 783
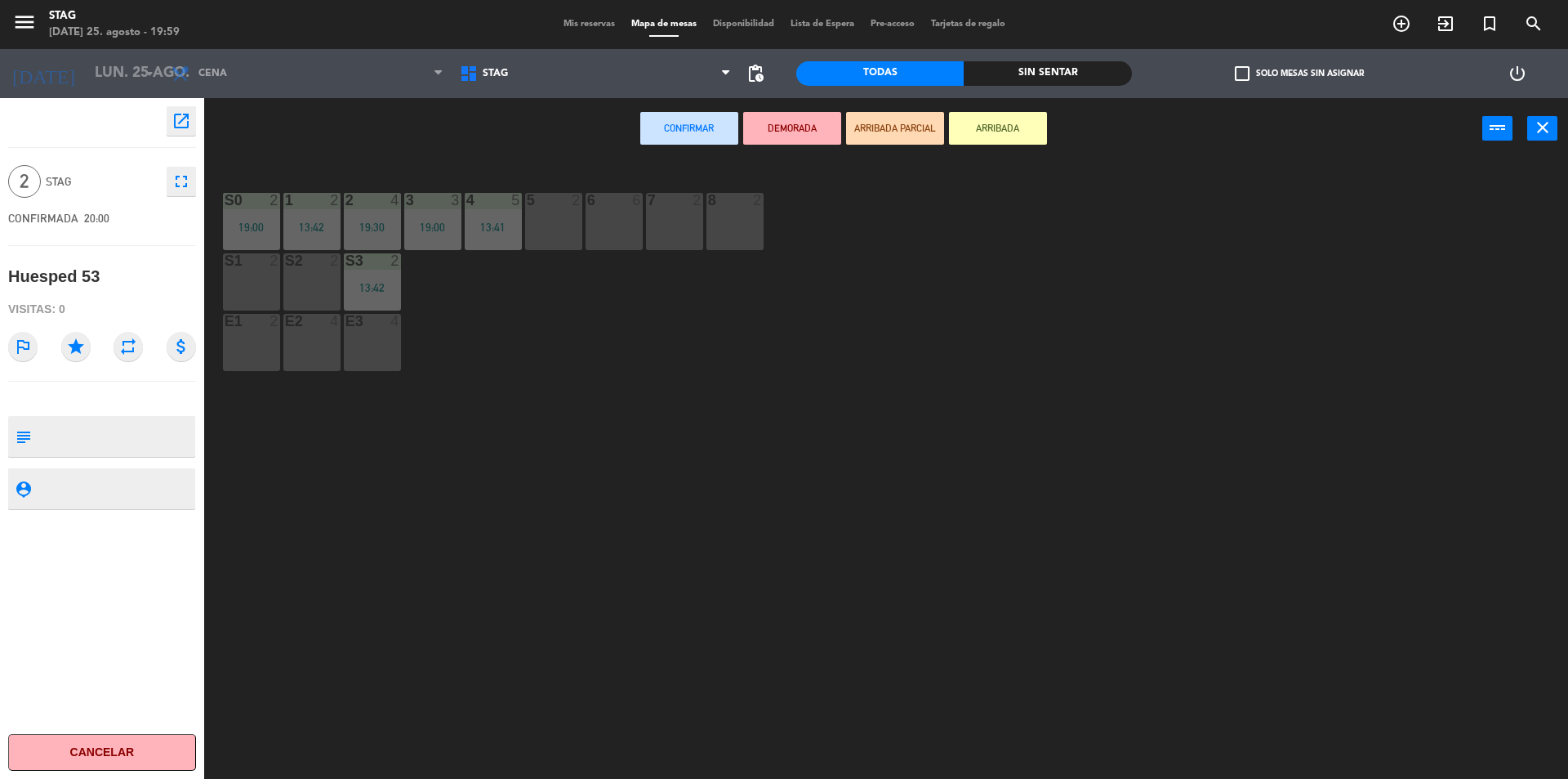
click at [590, 219] on div "6 6" at bounding box center [613, 220] width 57 height 57
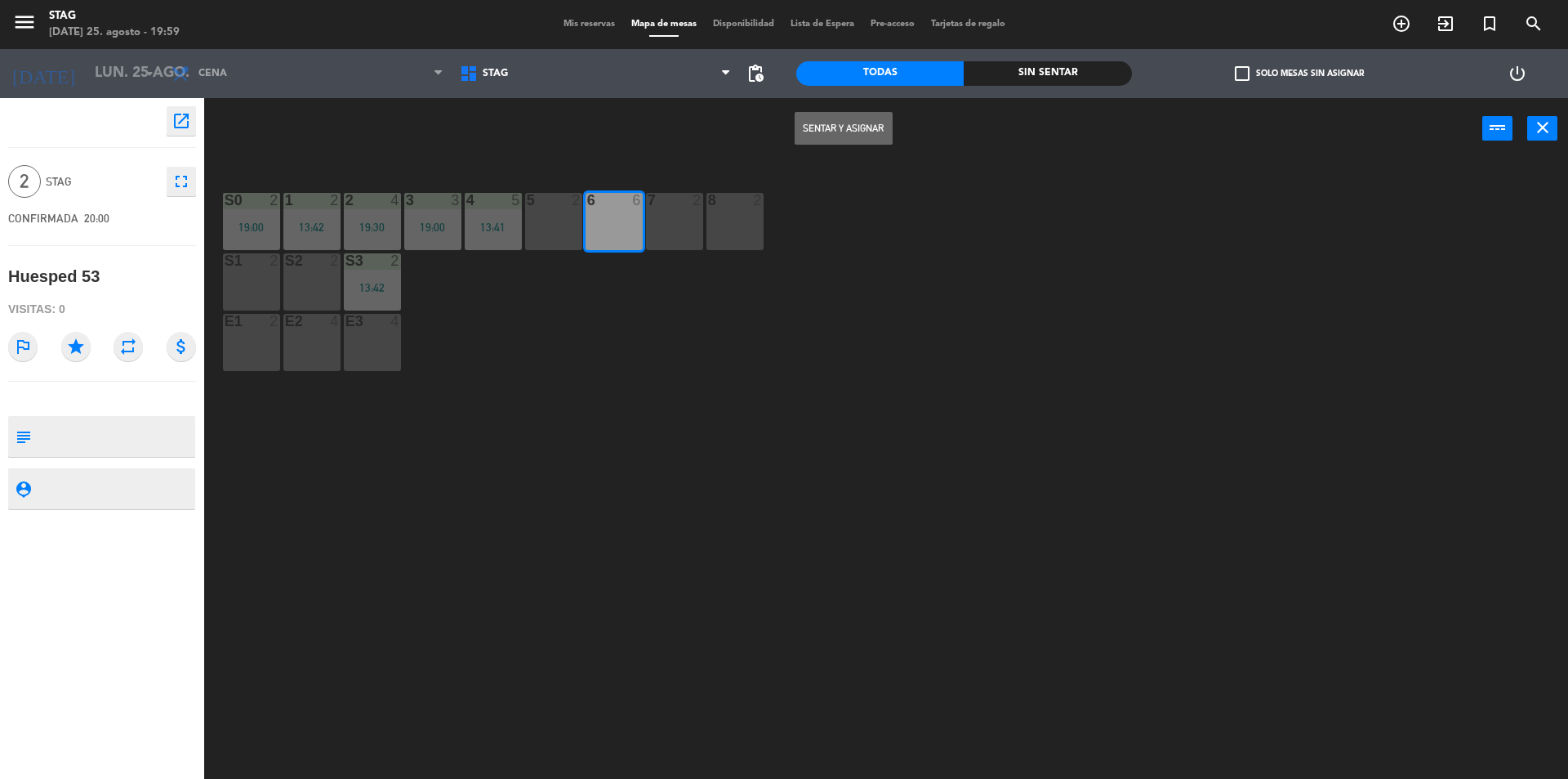
click at [856, 133] on button "Sentar y Asignar" at bounding box center [843, 128] width 98 height 33
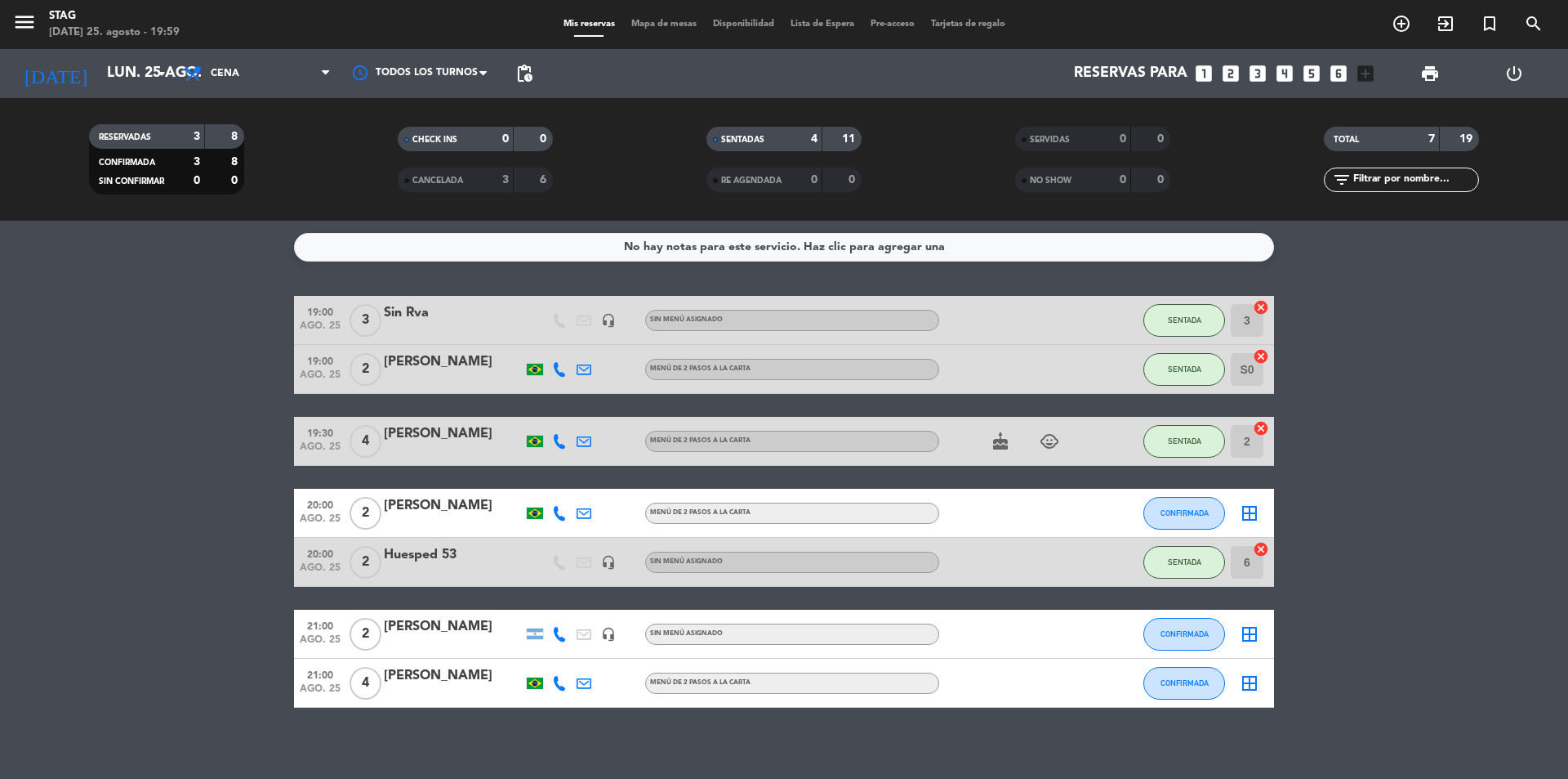
click at [1071, 769] on div "No hay notas para este servicio. Haz clic para agregar una 19:00 [DATE] 3 Sin R…" at bounding box center [784, 500] width 1568 height 559
click at [1053, 445] on icon "child_care" at bounding box center [1050, 442] width 20 height 20
click at [1495, 429] on bookings-row "19:00 [DATE] 3 Sin Rva headset_mic Sin menú asignado SENTADA 3 cancel 19:00 [DA…" at bounding box center [784, 502] width 1568 height 412
click at [360, 514] on span "2" at bounding box center [366, 513] width 32 height 33
click at [1184, 514] on span "CONFIRMADA" at bounding box center [1184, 513] width 48 height 9
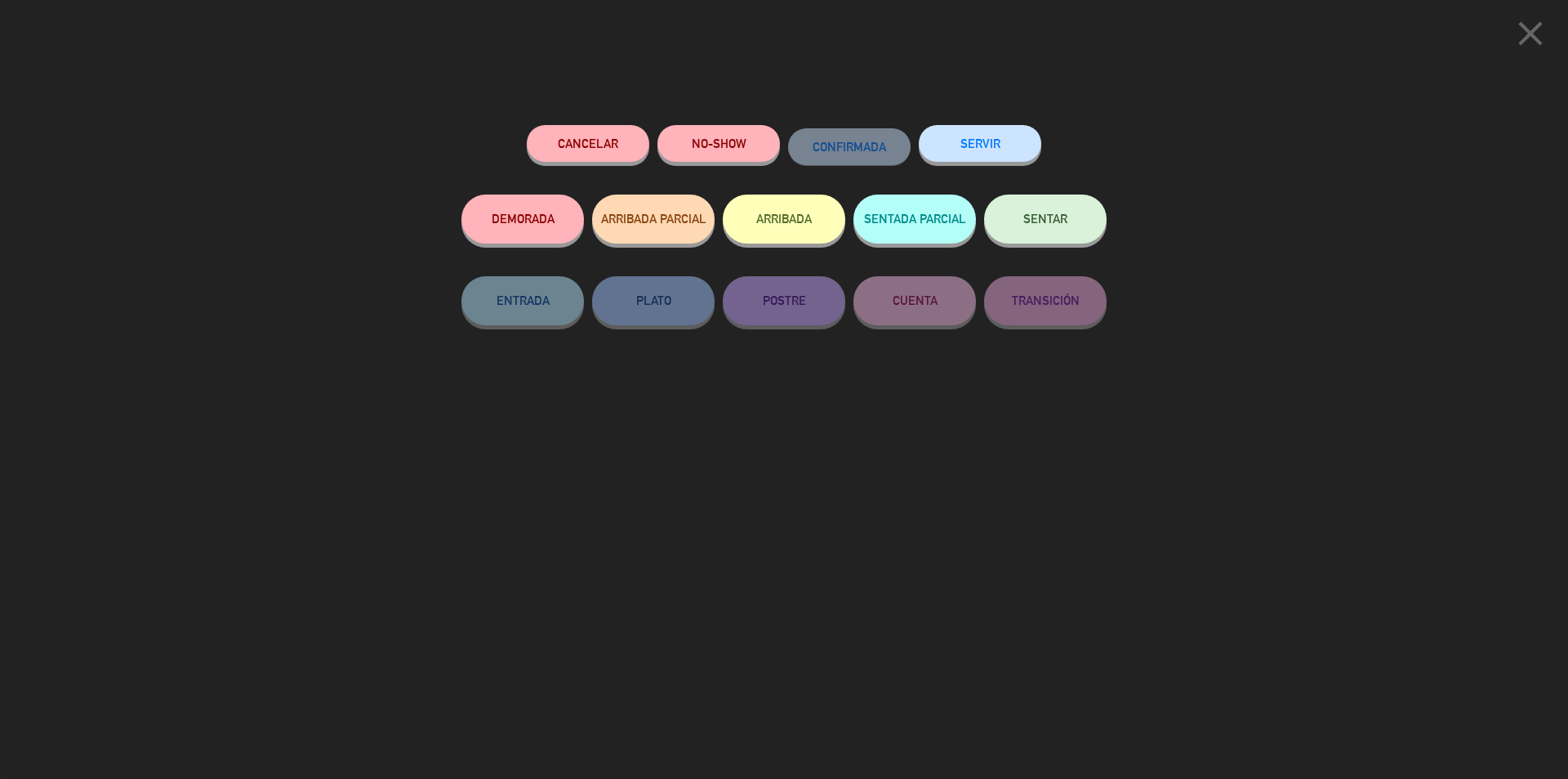
click at [1060, 219] on span "SENTAR" at bounding box center [1046, 218] width 44 height 14
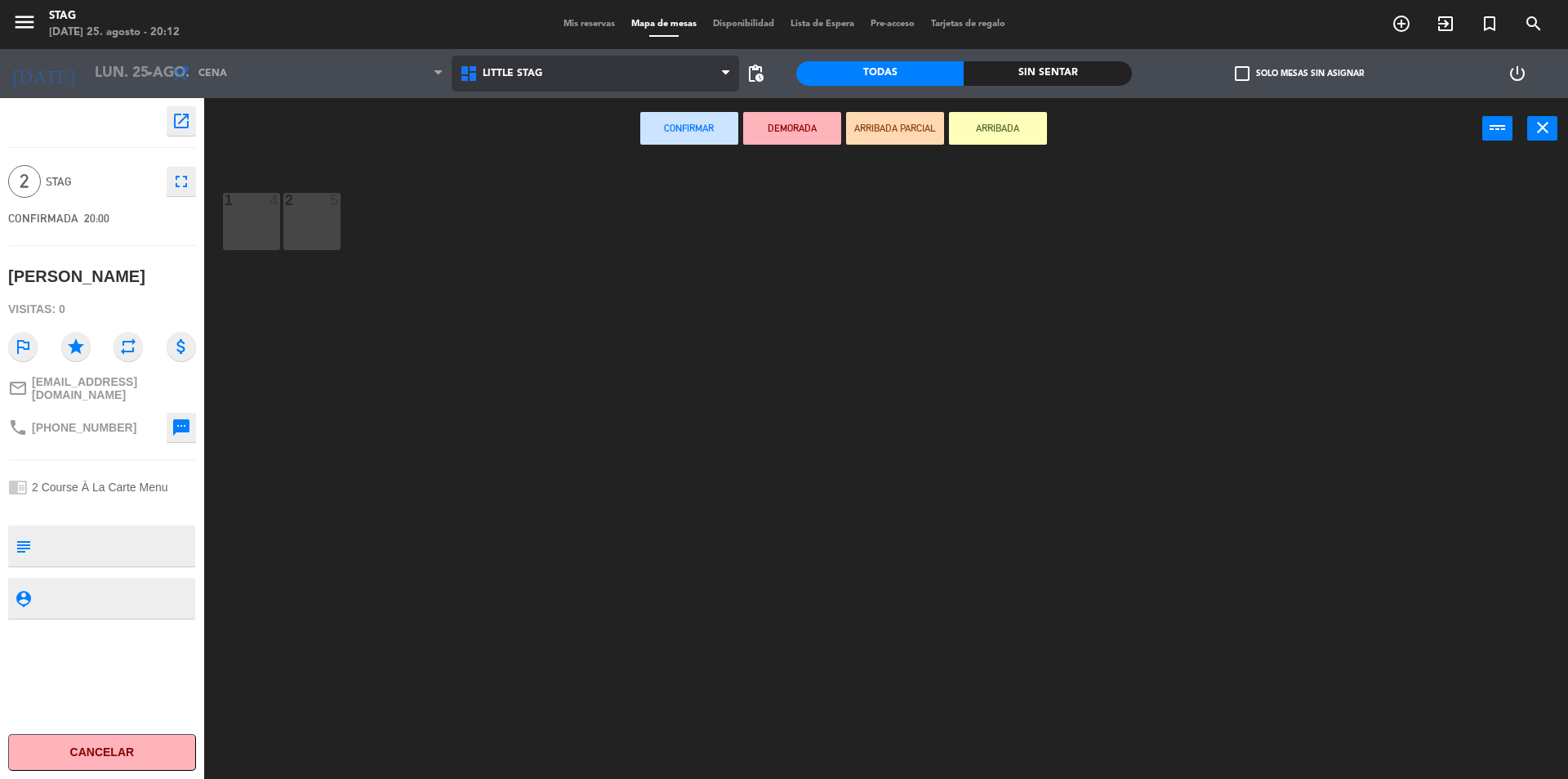
click at [496, 81] on span "Little Stag" at bounding box center [595, 74] width 288 height 36
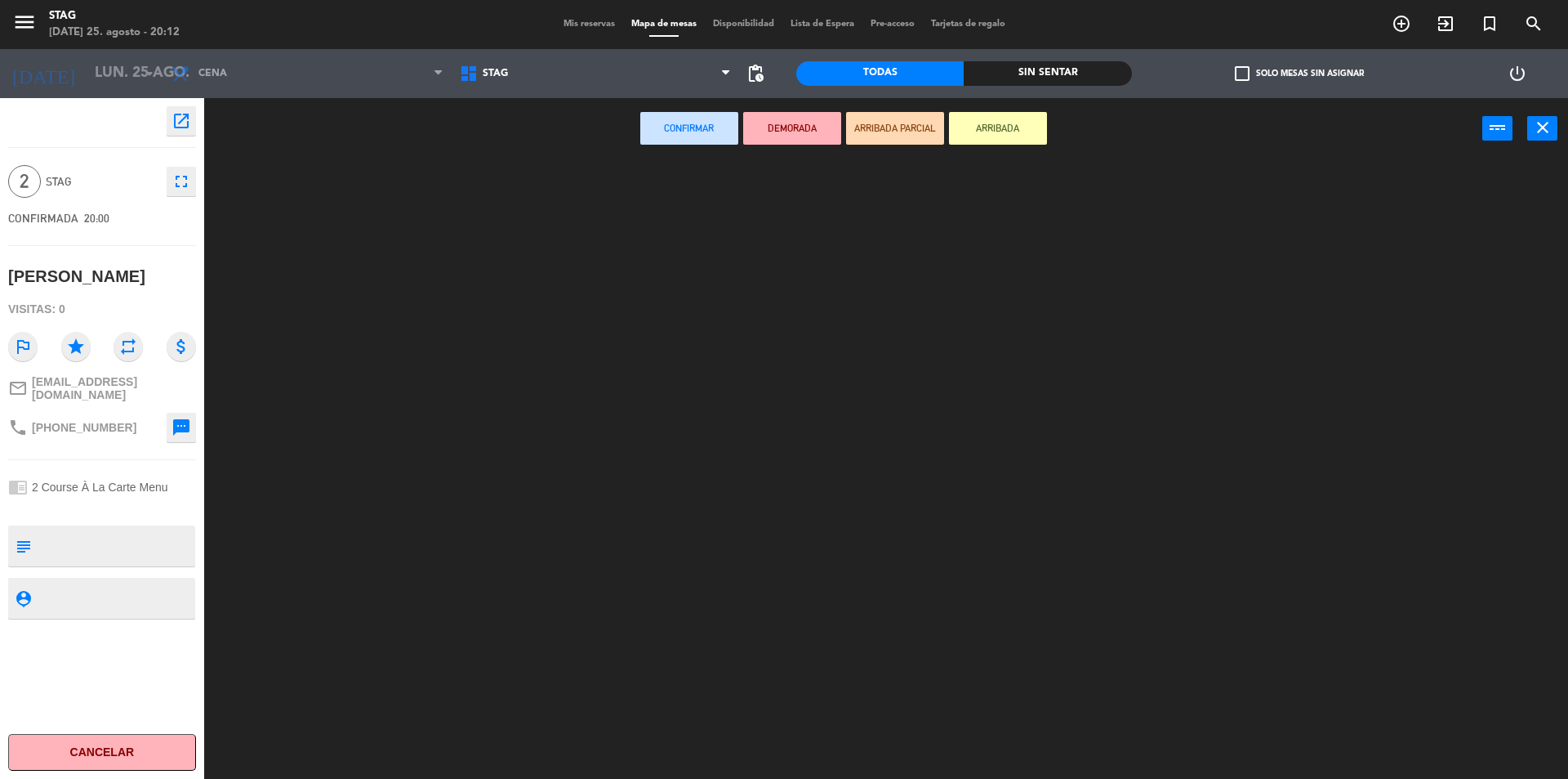
click at [502, 145] on ng-component "menu STAG [DATE] 25. agosto - 20:12 Mis reservas Mapa de mesas Disponibilidad L…" at bounding box center [784, 391] width 1568 height 783
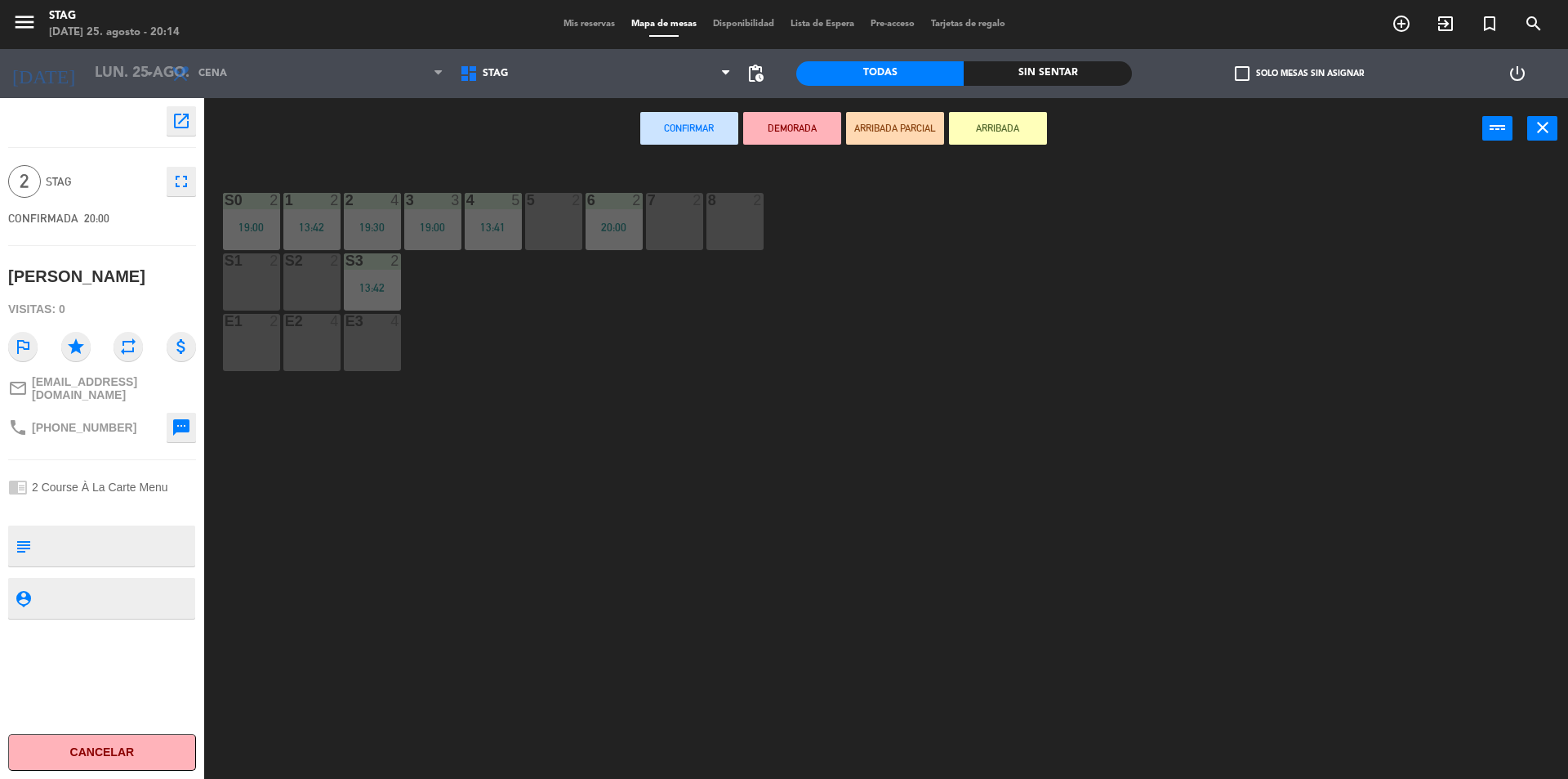
click at [265, 294] on div "S1 2" at bounding box center [251, 281] width 57 height 57
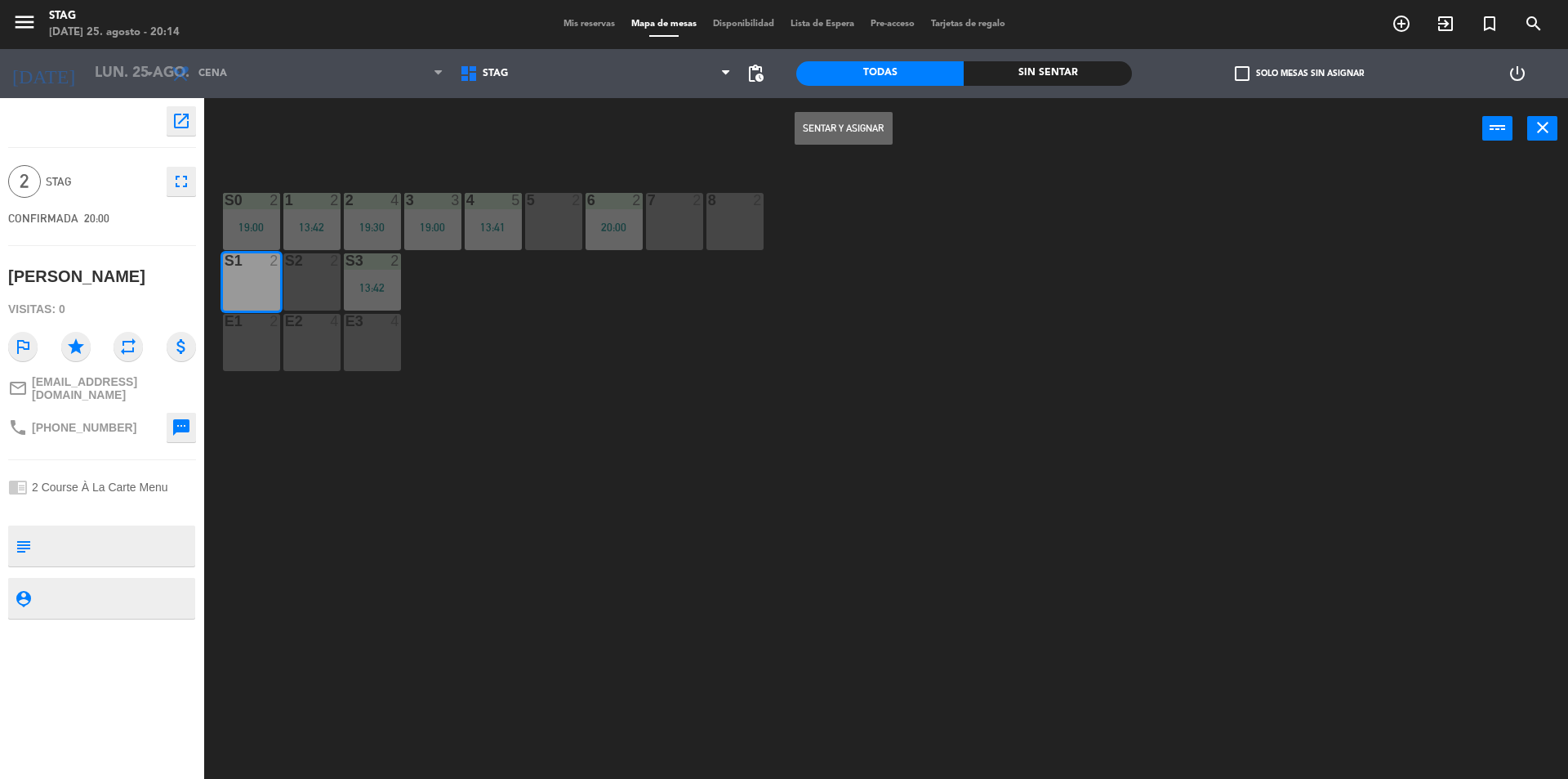
click at [859, 132] on button "Sentar y Asignar" at bounding box center [843, 128] width 98 height 33
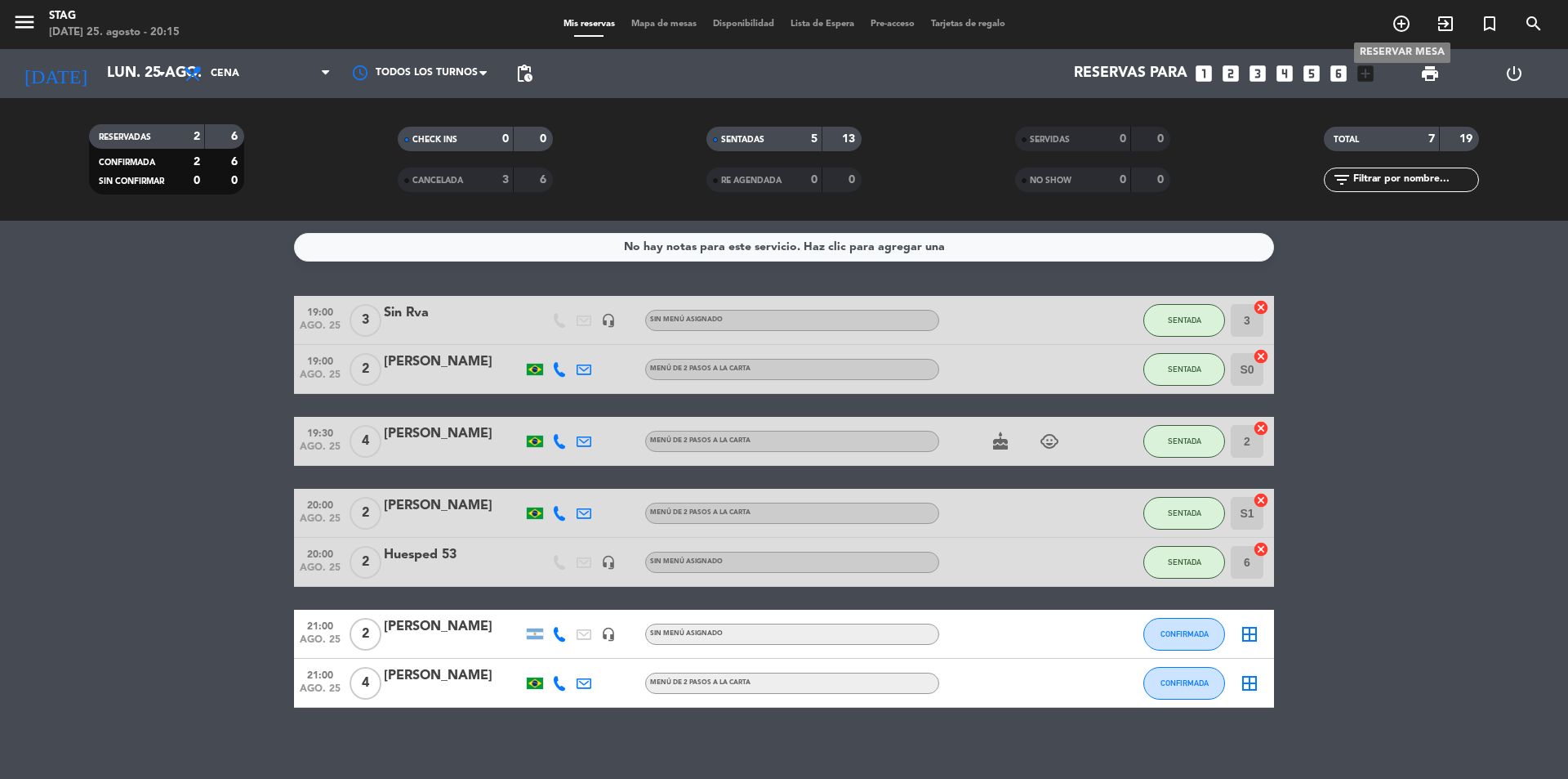
click at [1404, 29] on icon "add_circle_outline" at bounding box center [1402, 24] width 20 height 20
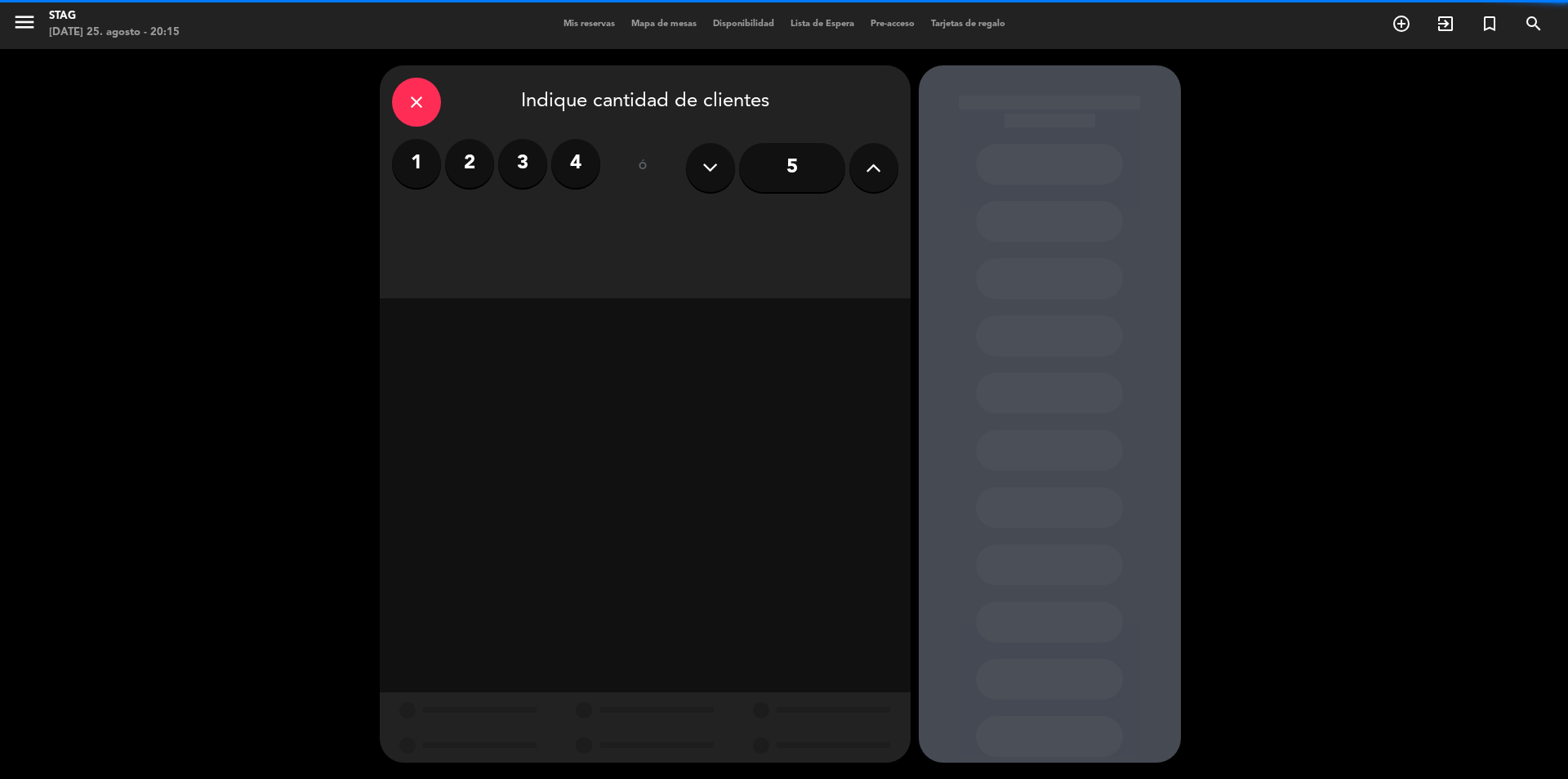
click at [475, 162] on label "2" at bounding box center [470, 163] width 49 height 49
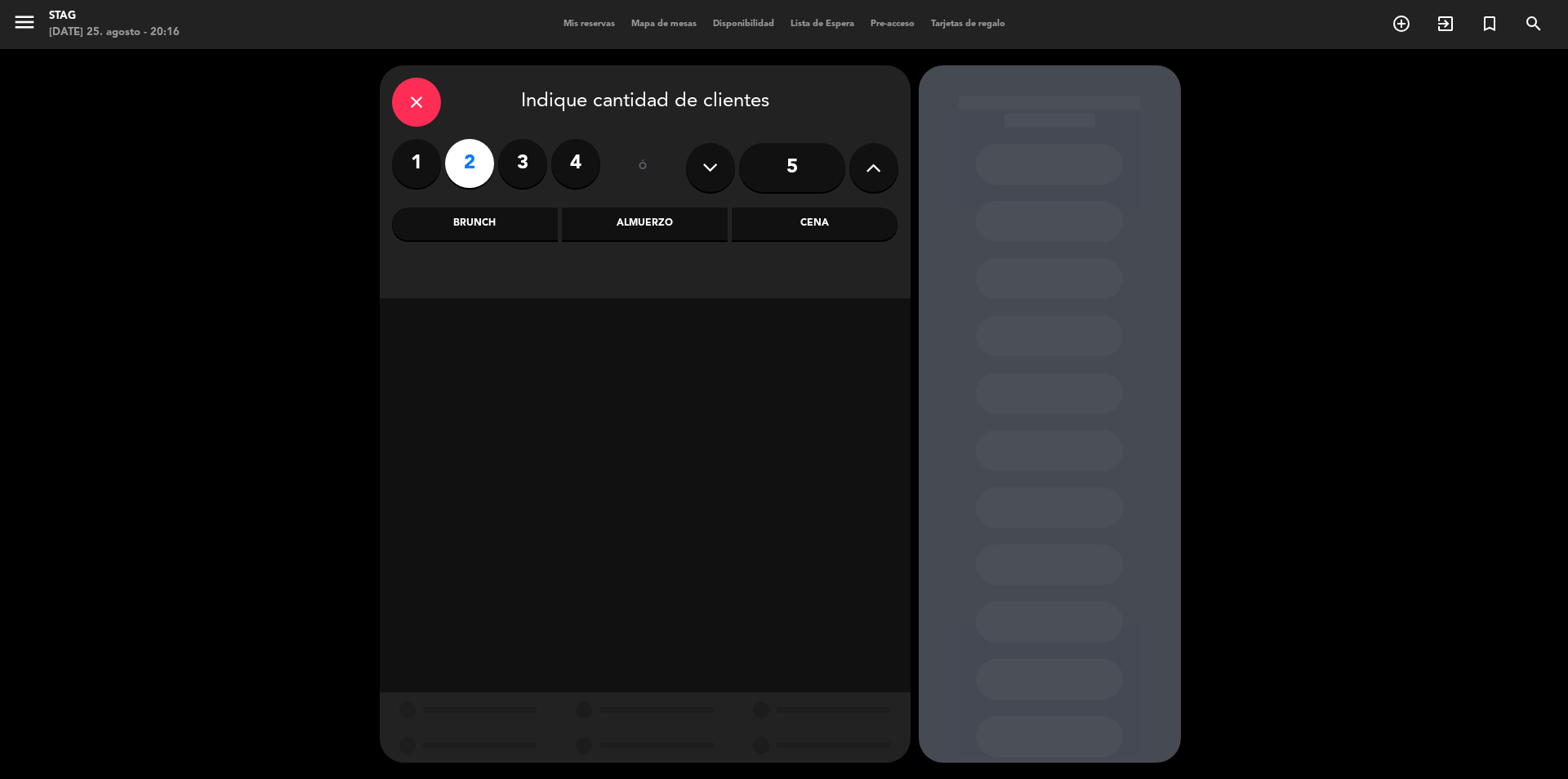
click at [811, 215] on div "Cena" at bounding box center [814, 223] width 165 height 33
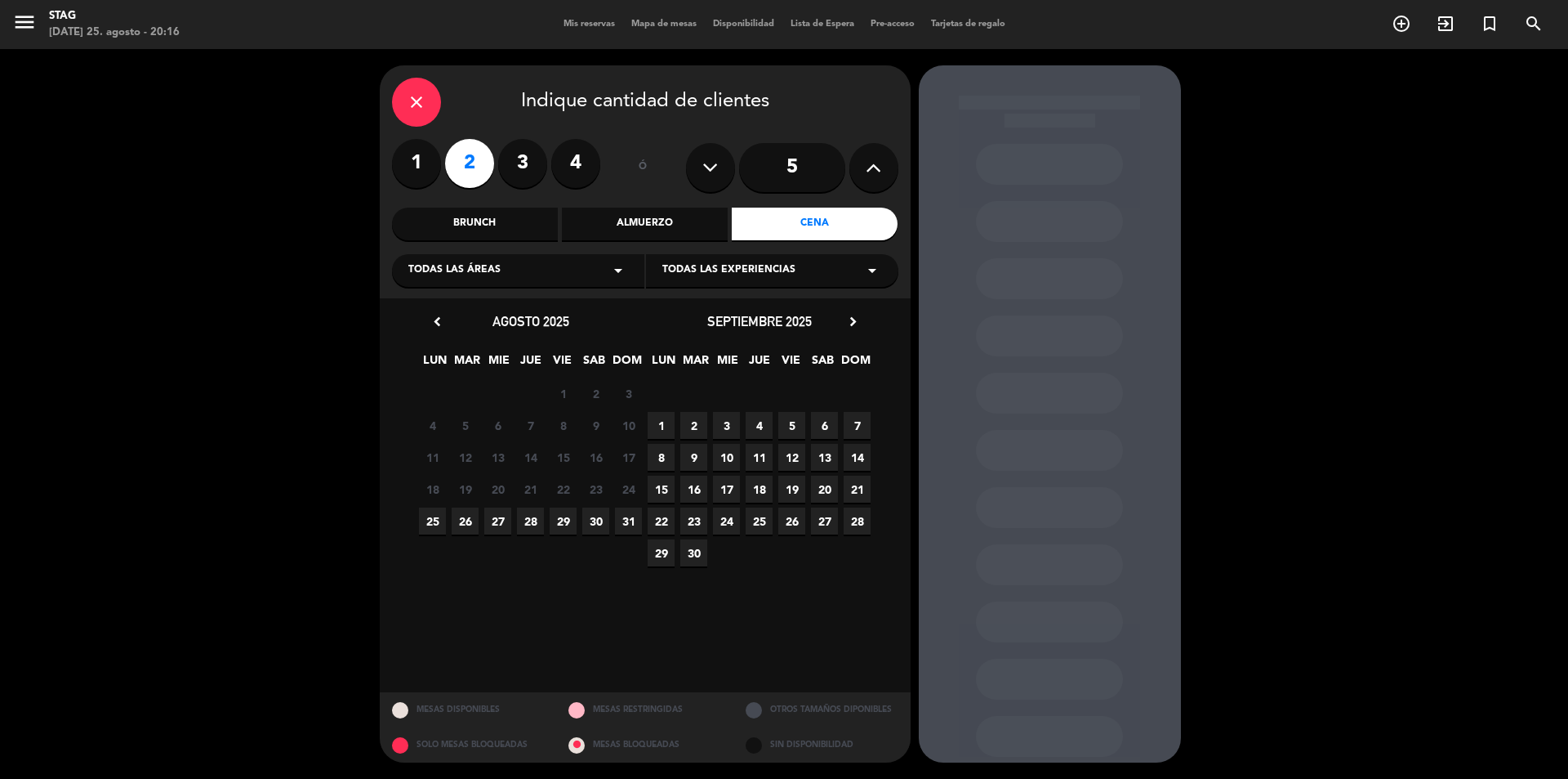
click at [431, 523] on span "25" at bounding box center [432, 521] width 27 height 27
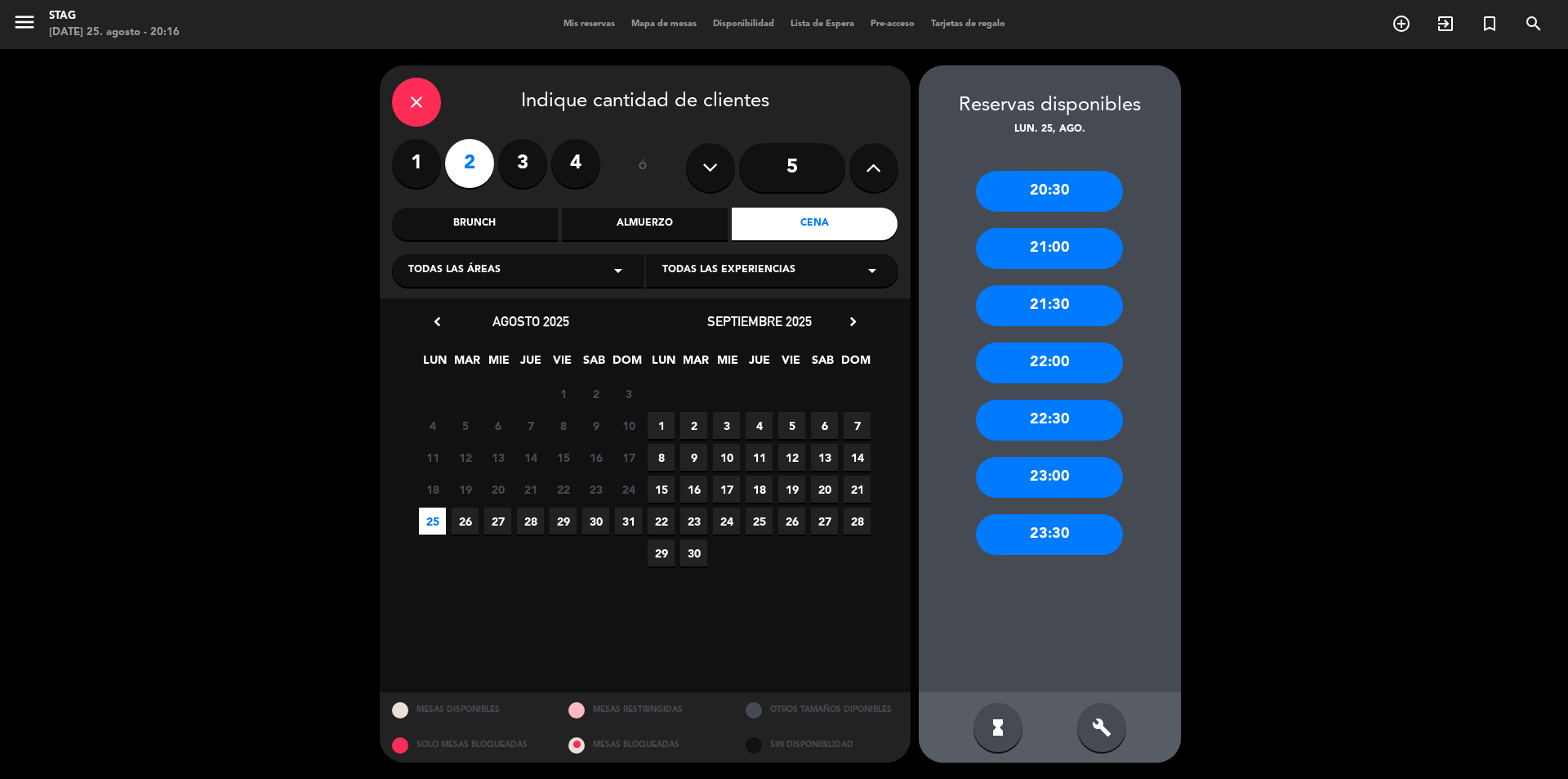
click at [1047, 197] on div "20:30" at bounding box center [1049, 191] width 147 height 41
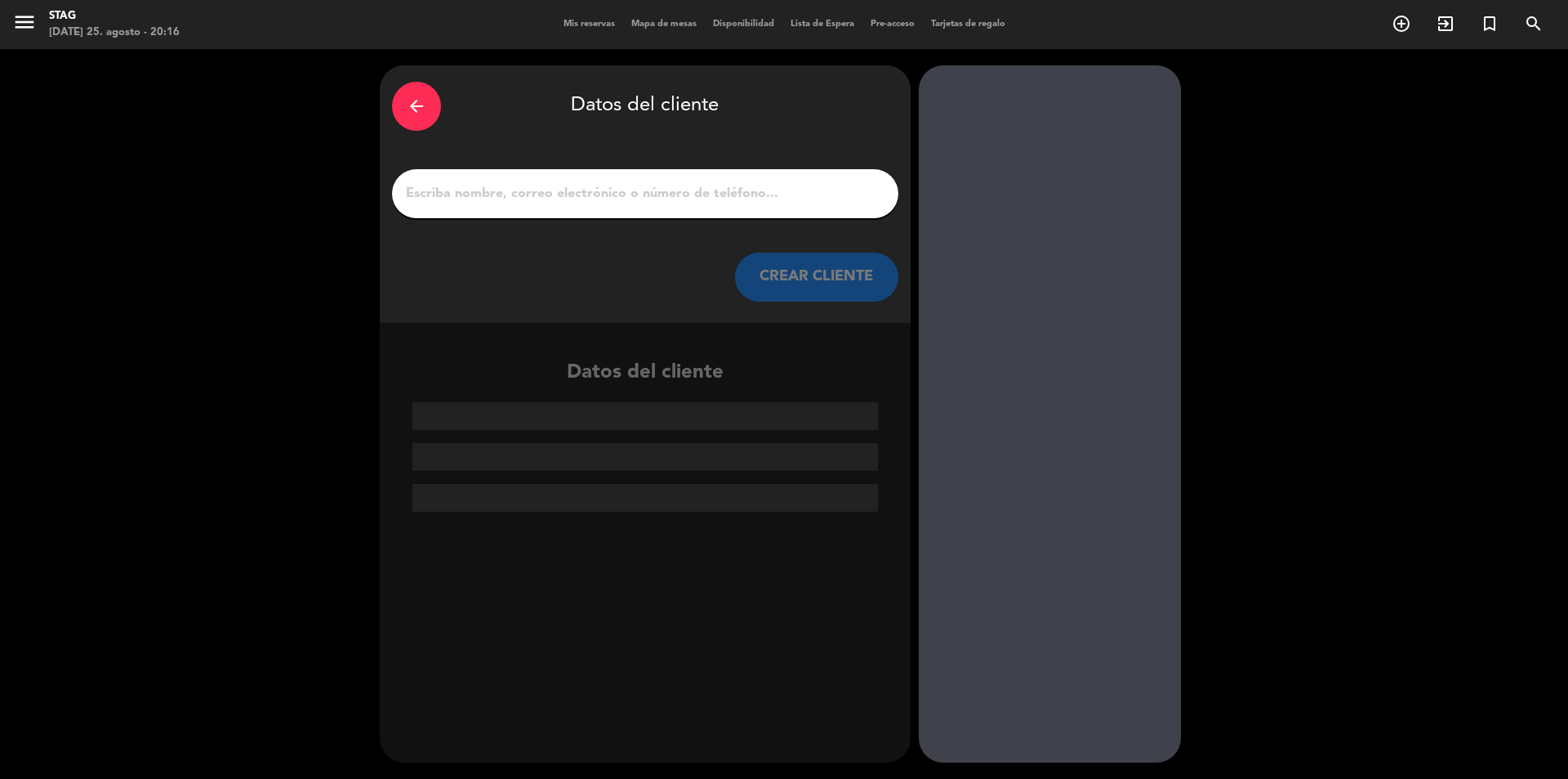
click at [465, 200] on input "1" at bounding box center [645, 194] width 481 height 23
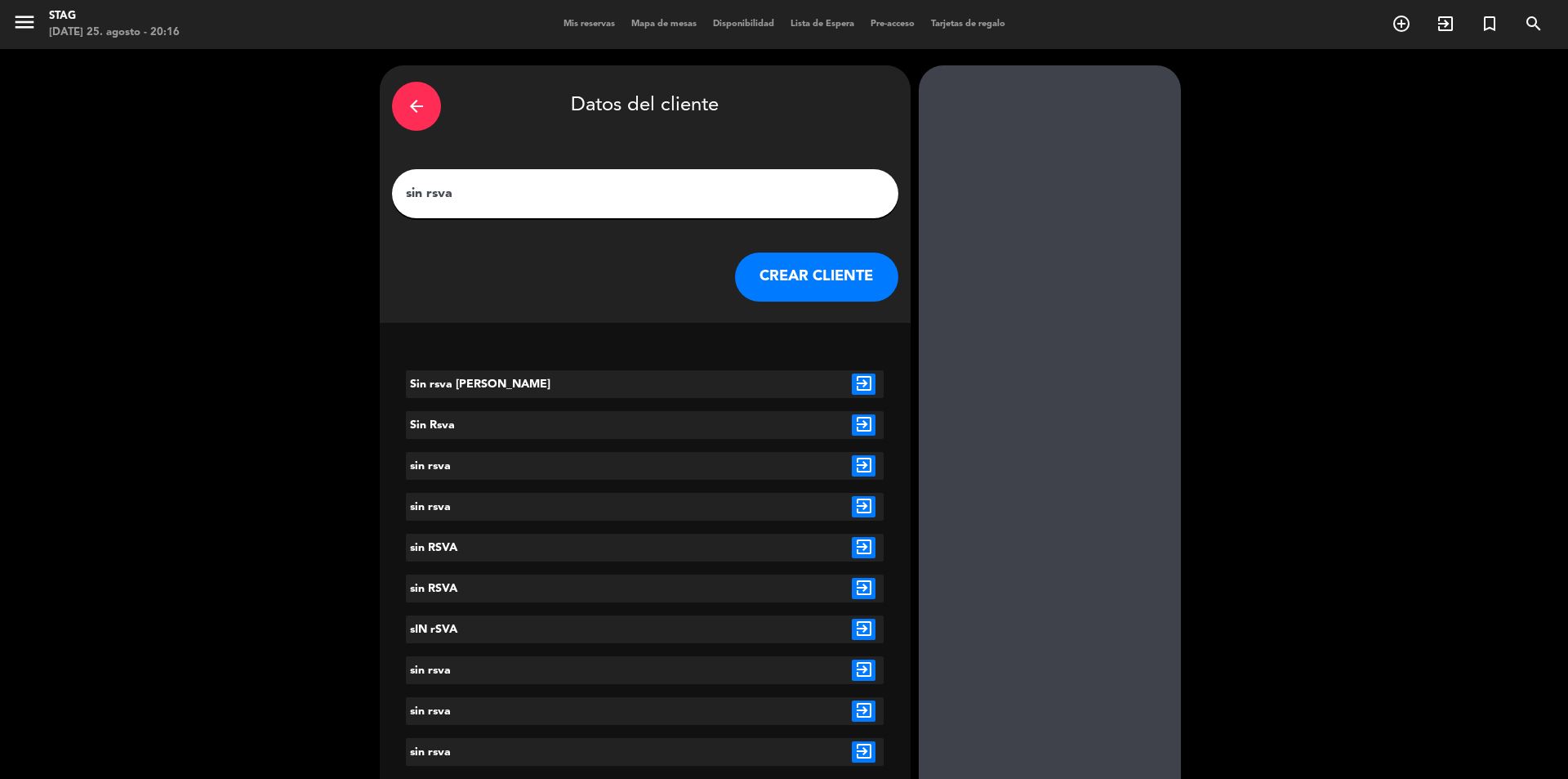
type input "sin rsva"
click at [861, 273] on button "CREAR CLIENTE" at bounding box center [816, 276] width 163 height 49
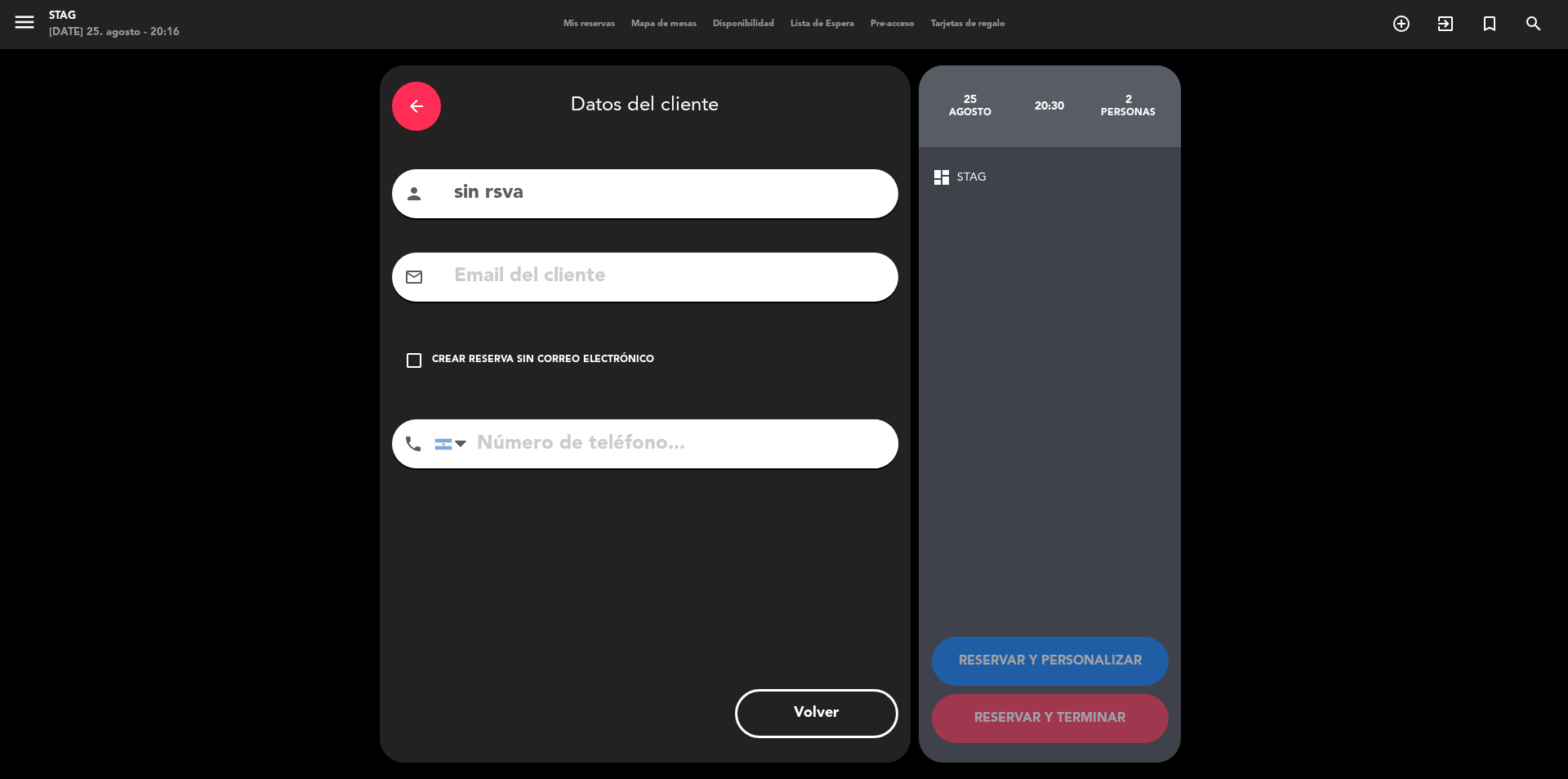
click at [409, 361] on icon "check_box_outline_blank" at bounding box center [415, 360] width 20 height 20
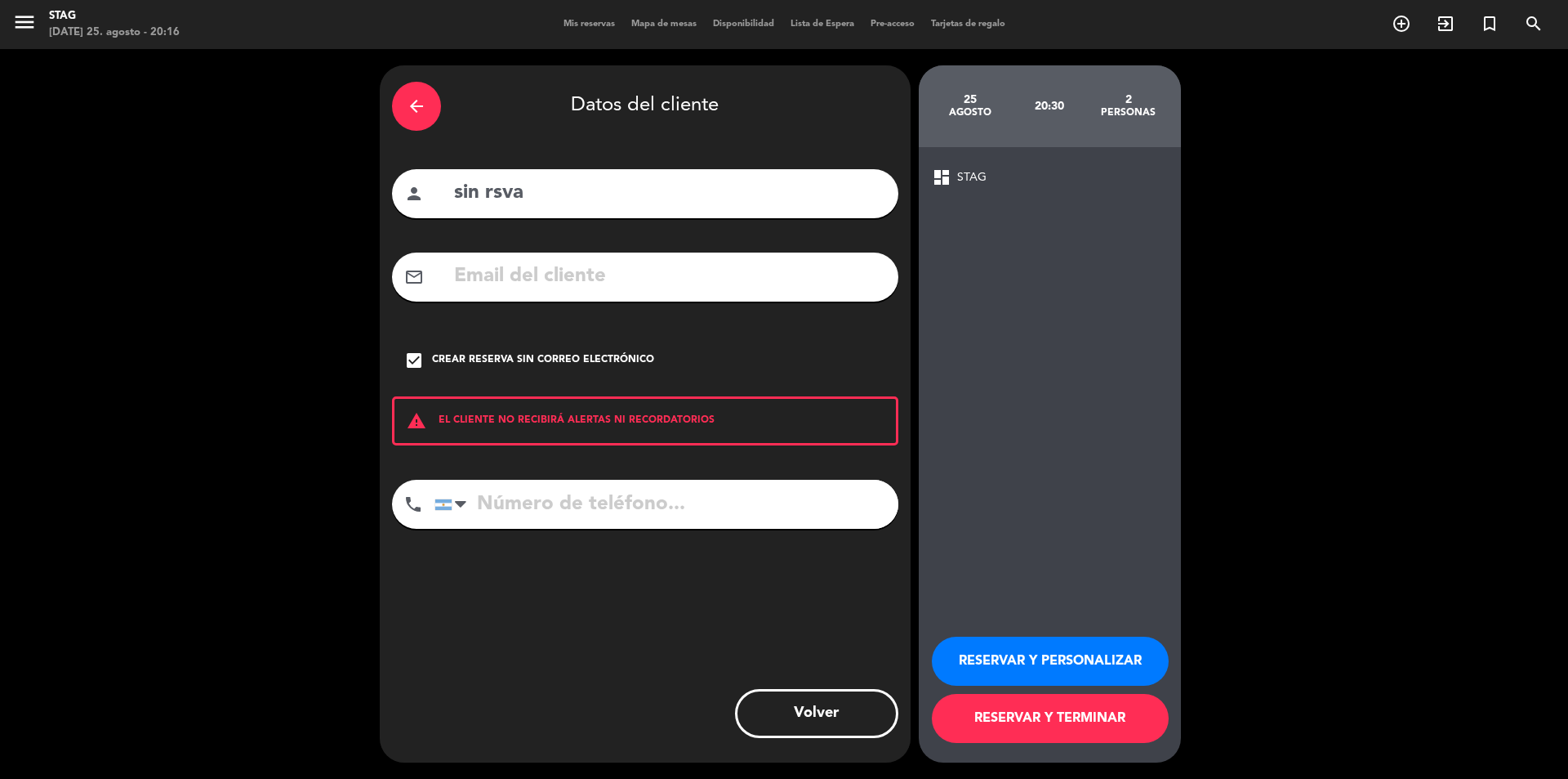
click at [1079, 716] on button "RESERVAR Y TERMINAR" at bounding box center [1051, 718] width 237 height 49
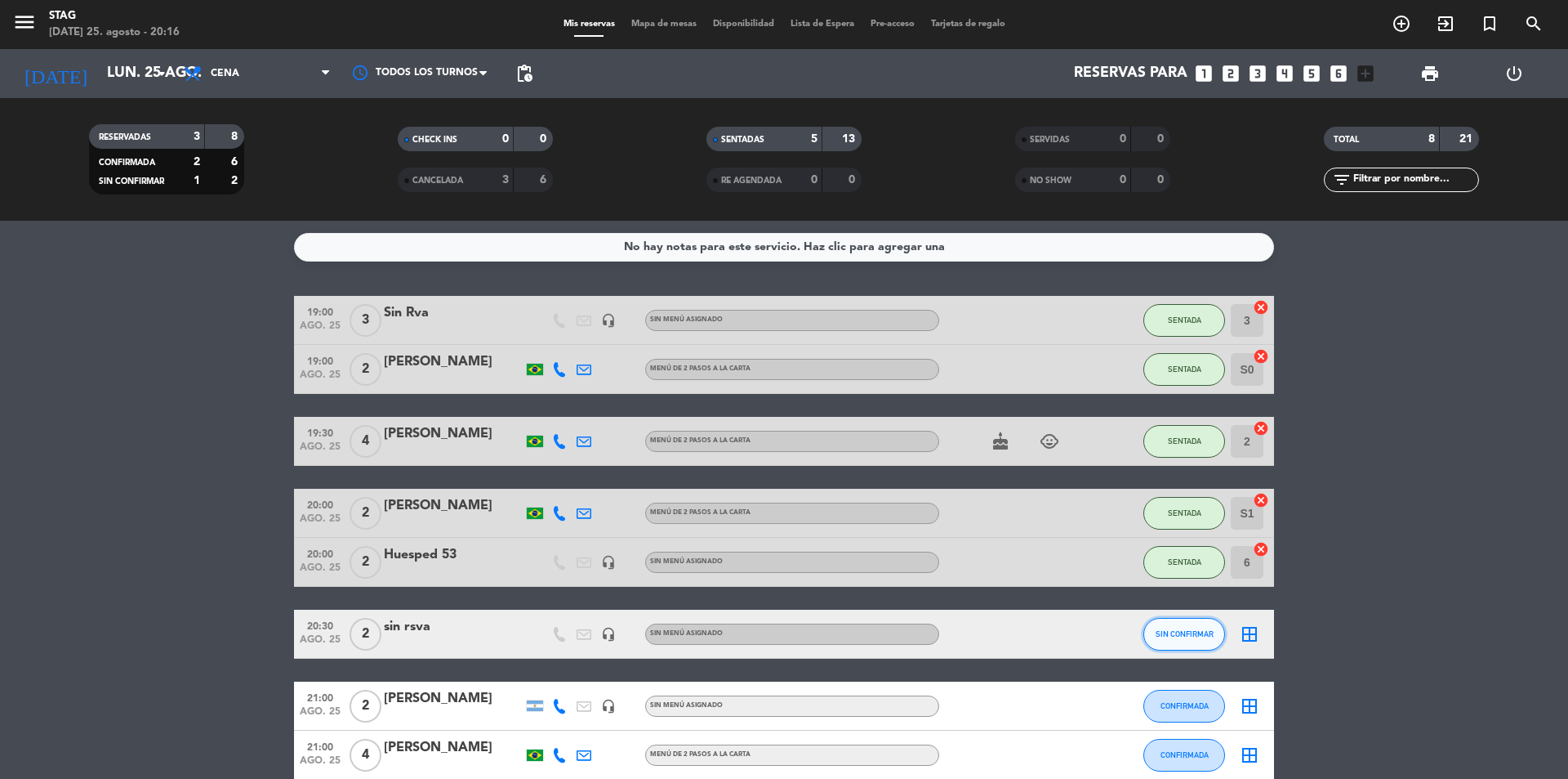
click at [1184, 641] on button "SIN CONFIRMAR" at bounding box center [1184, 633] width 82 height 33
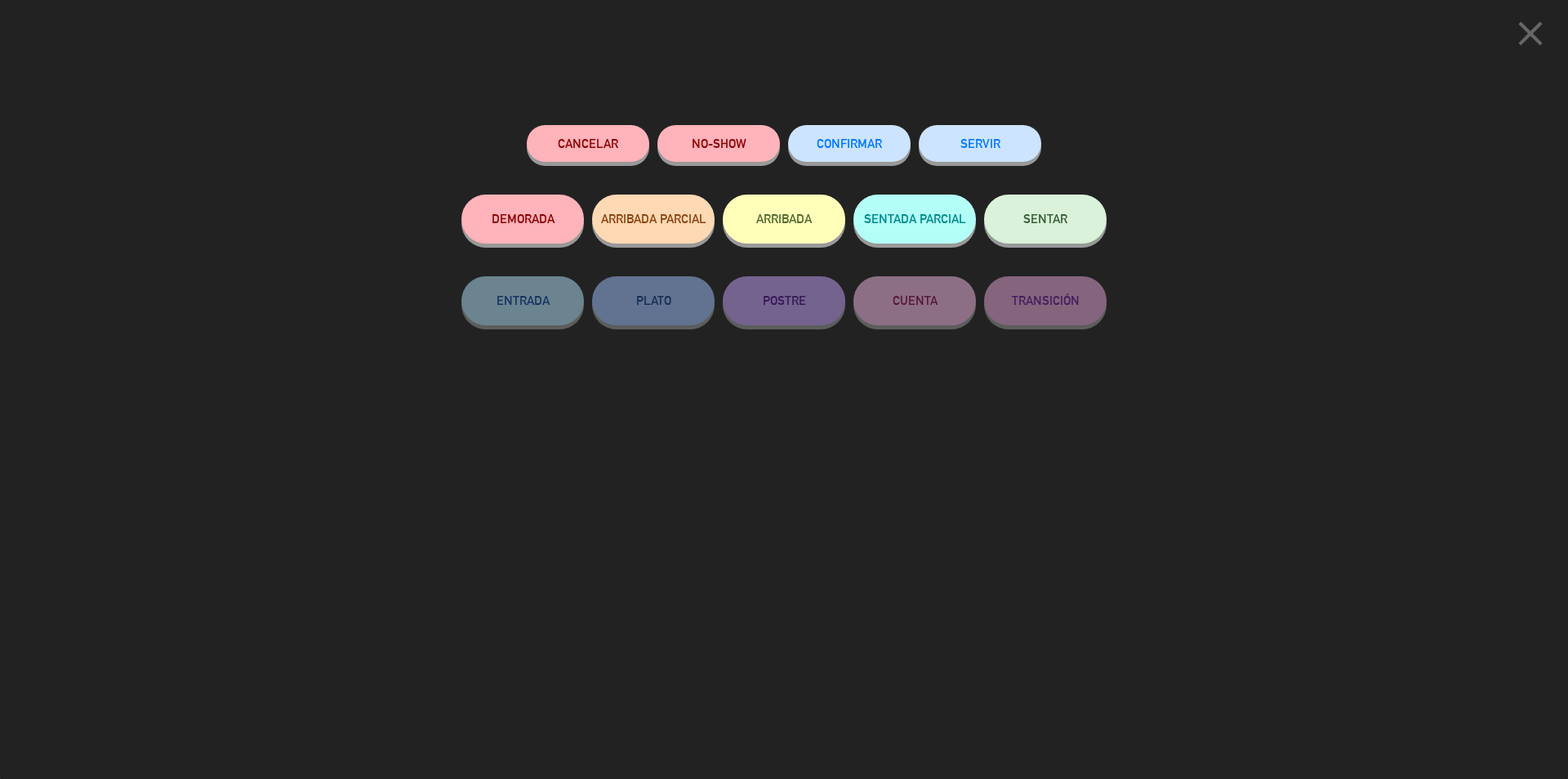
click at [1046, 214] on span "SENTAR" at bounding box center [1046, 218] width 44 height 14
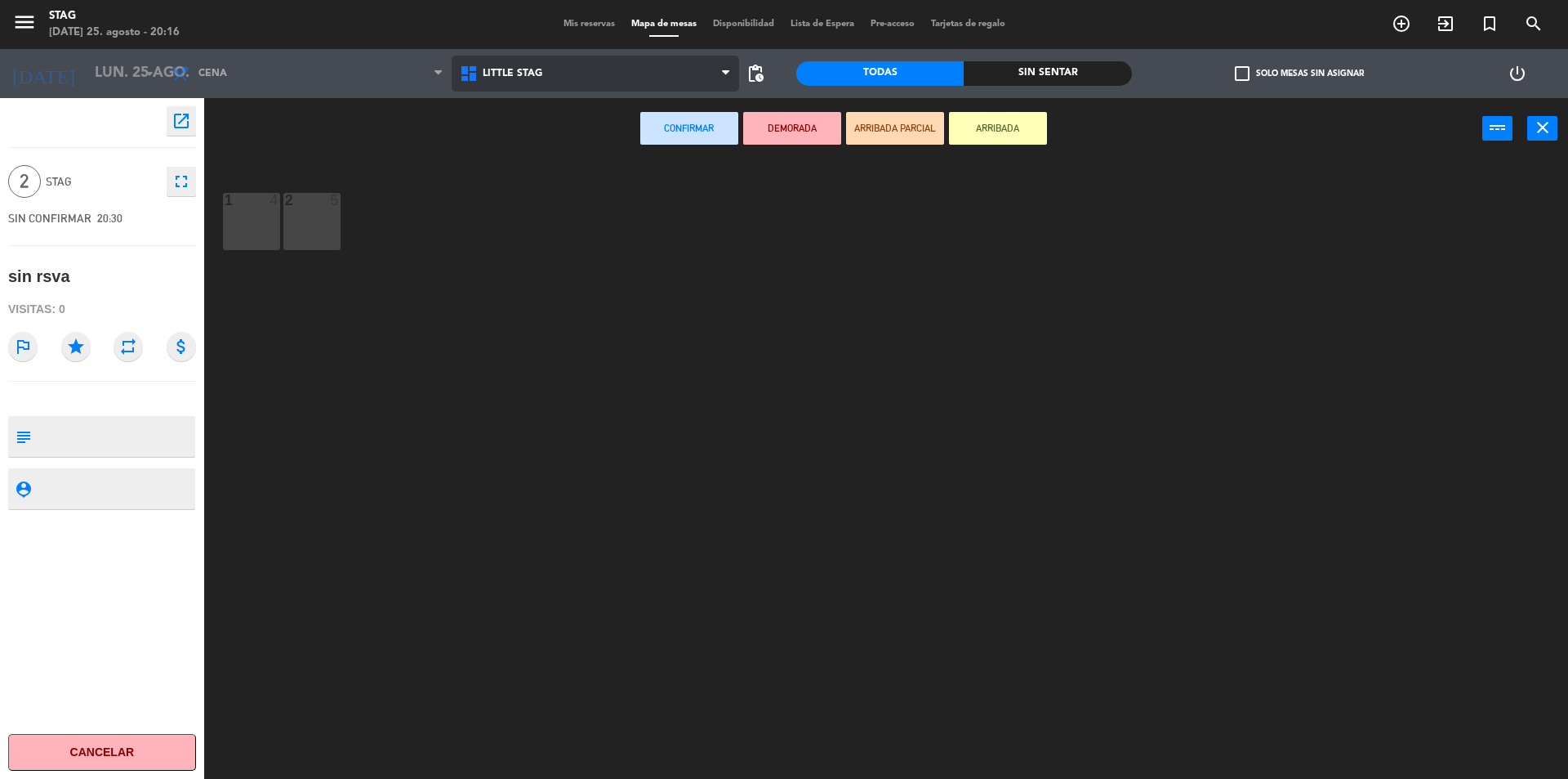
click at [470, 72] on icon at bounding box center [470, 74] width 24 height 20
click at [484, 134] on ng-component "menu STAG [DATE] 25. agosto - 20:16 Mis reservas Mapa de mesas Disponibilidad L…" at bounding box center [784, 391] width 1568 height 783
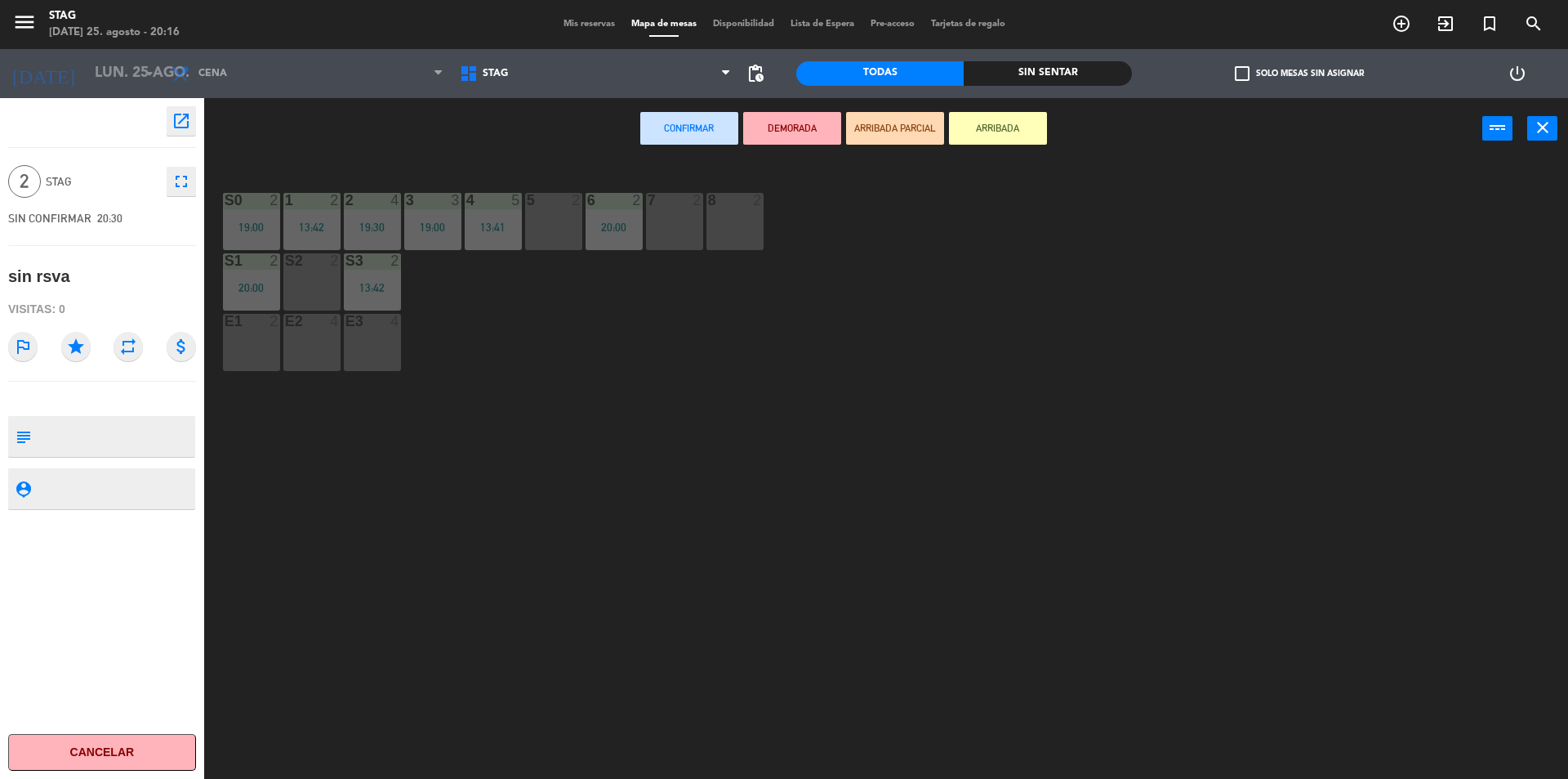
click at [296, 273] on div "S2 2" at bounding box center [311, 281] width 57 height 57
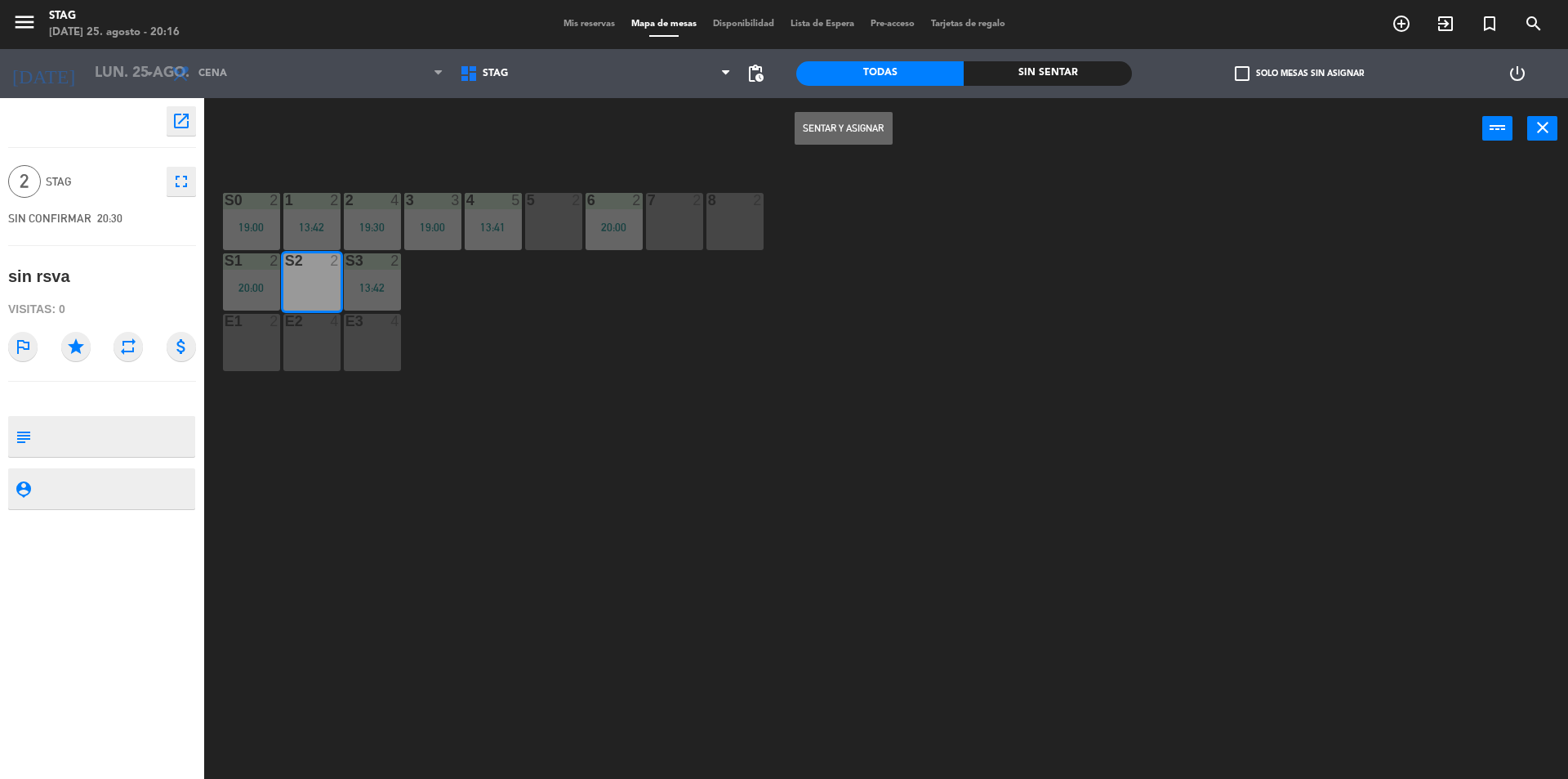
click at [850, 132] on button "Sentar y Asignar" at bounding box center [843, 128] width 98 height 33
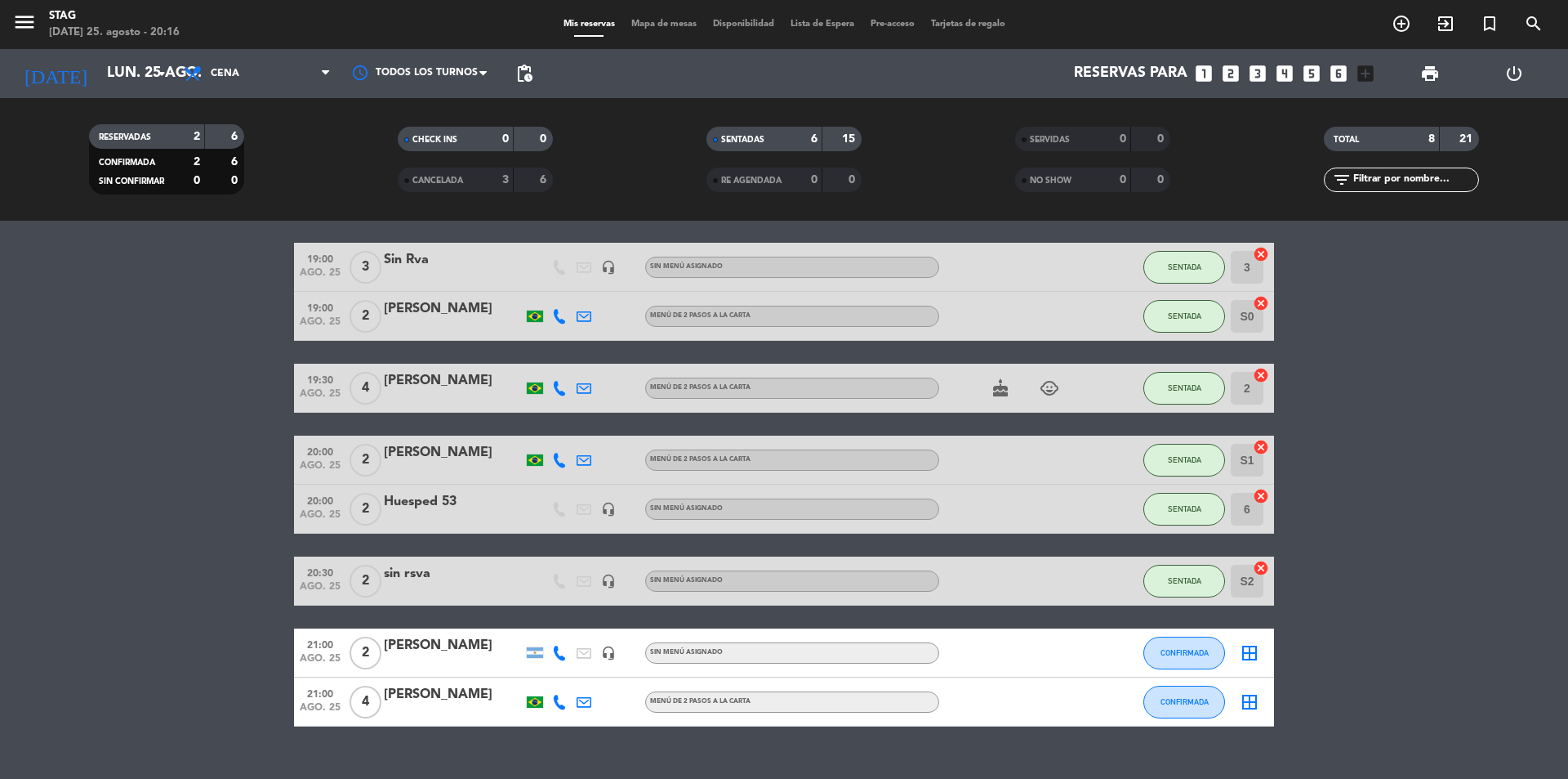
scroll to position [83, 0]
